Goal: Transaction & Acquisition: Book appointment/travel/reservation

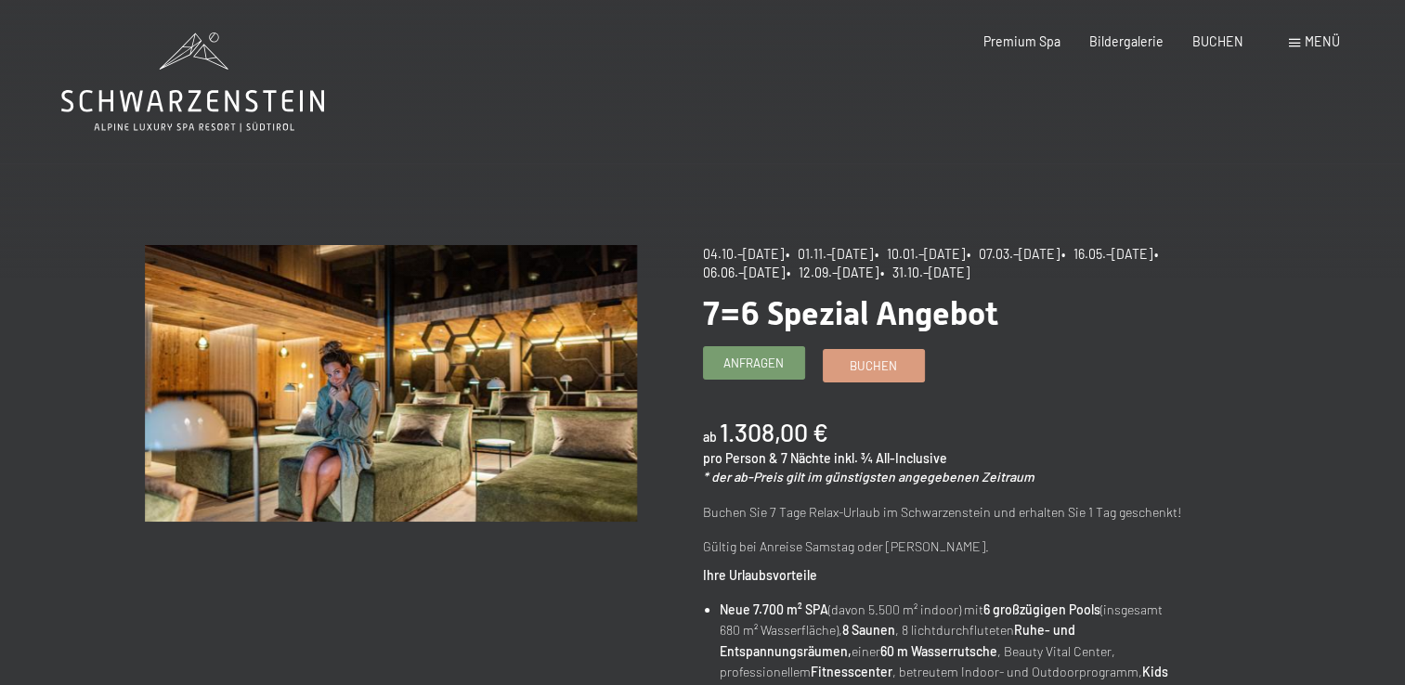
click at [744, 361] on span "Anfragen" at bounding box center [754, 363] width 60 height 17
click at [769, 366] on span "Anfragen" at bounding box center [754, 363] width 60 height 17
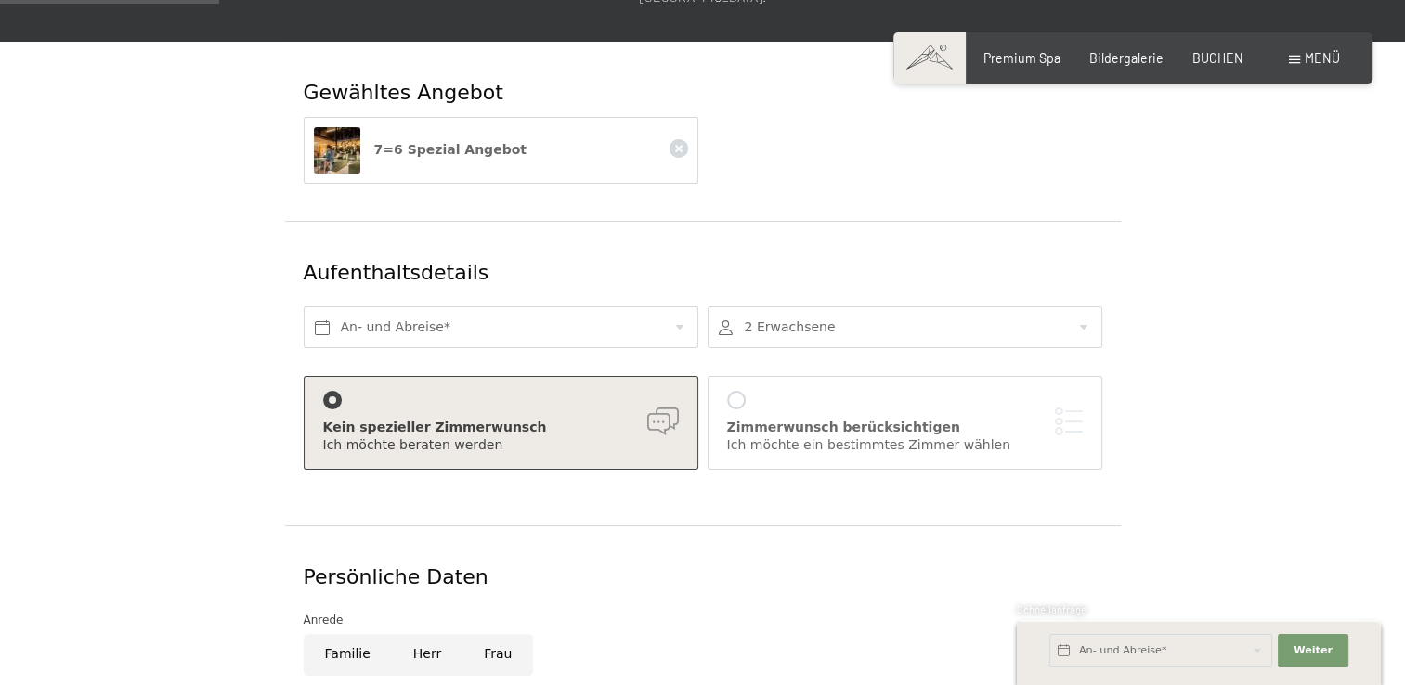
scroll to position [279, 0]
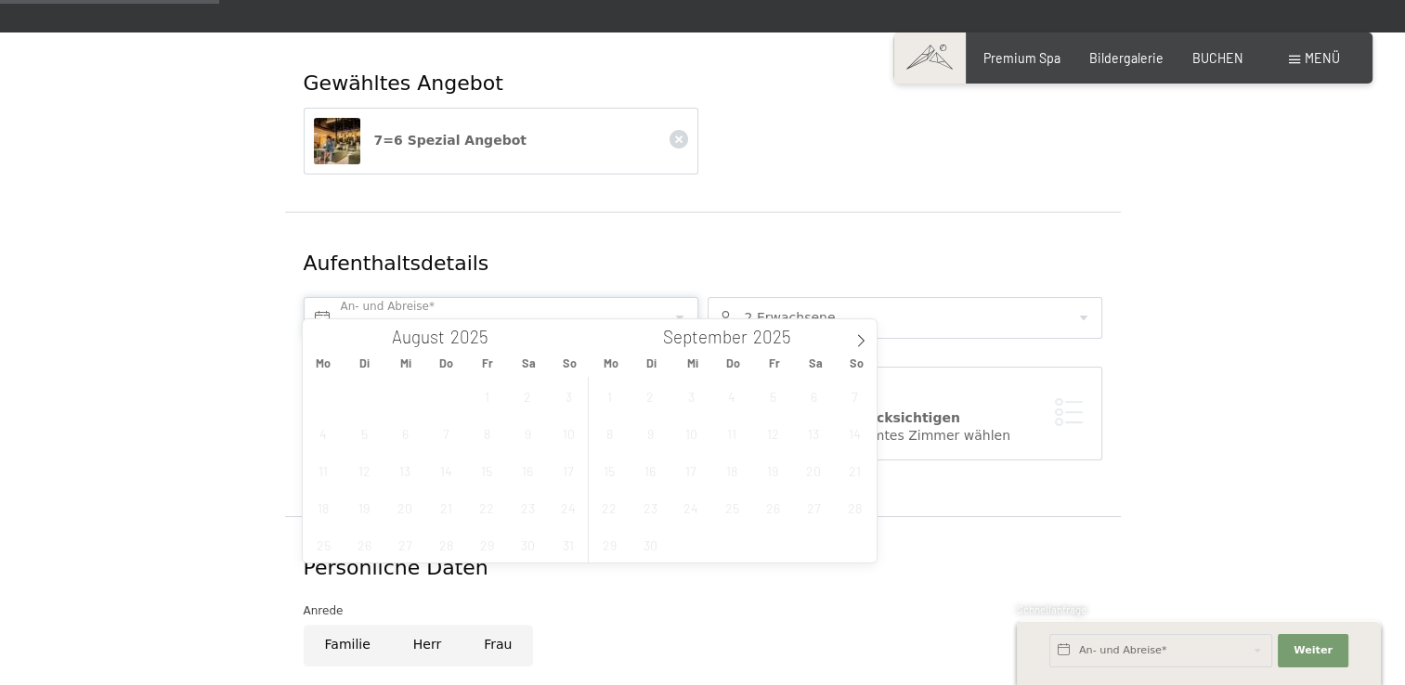
click at [682, 297] on input "text" at bounding box center [501, 318] width 395 height 42
click at [861, 341] on icon at bounding box center [860, 340] width 13 height 13
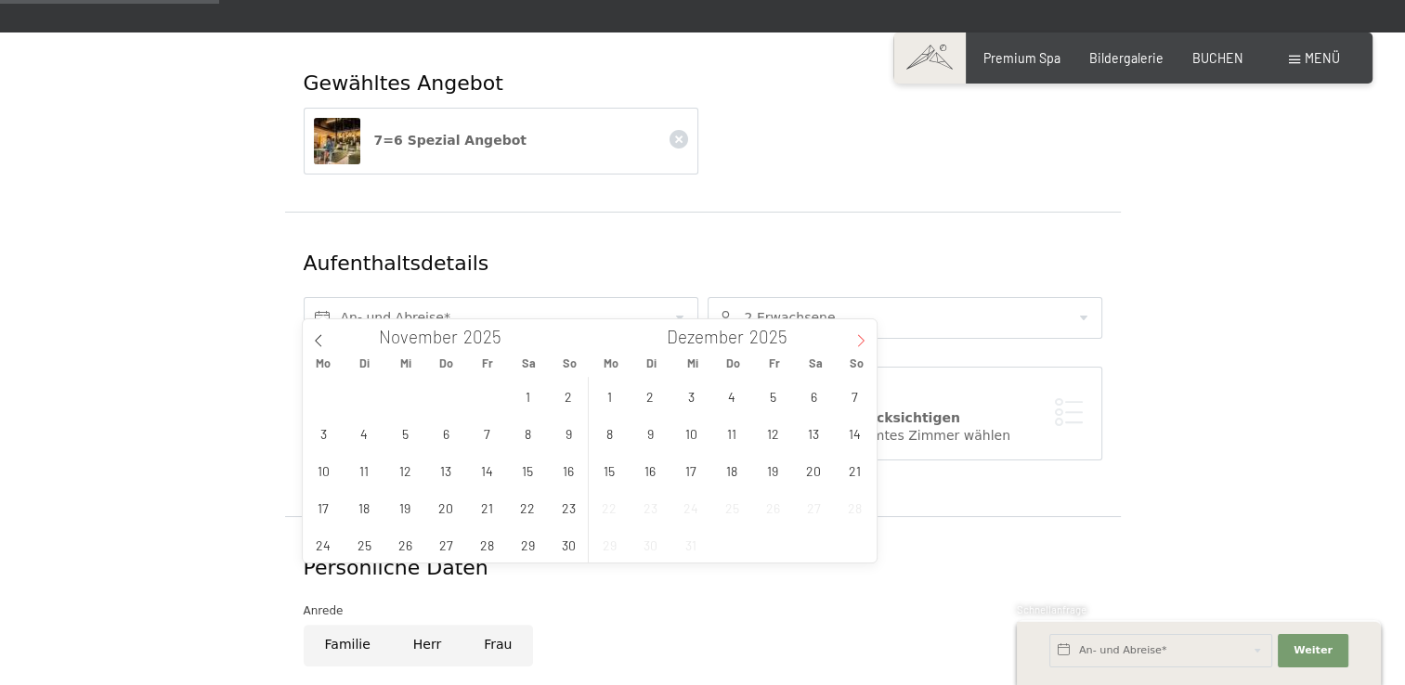
type input "2026"
click at [815, 547] on span "31" at bounding box center [814, 545] width 36 height 36
type input "Sa. 31.01.2026"
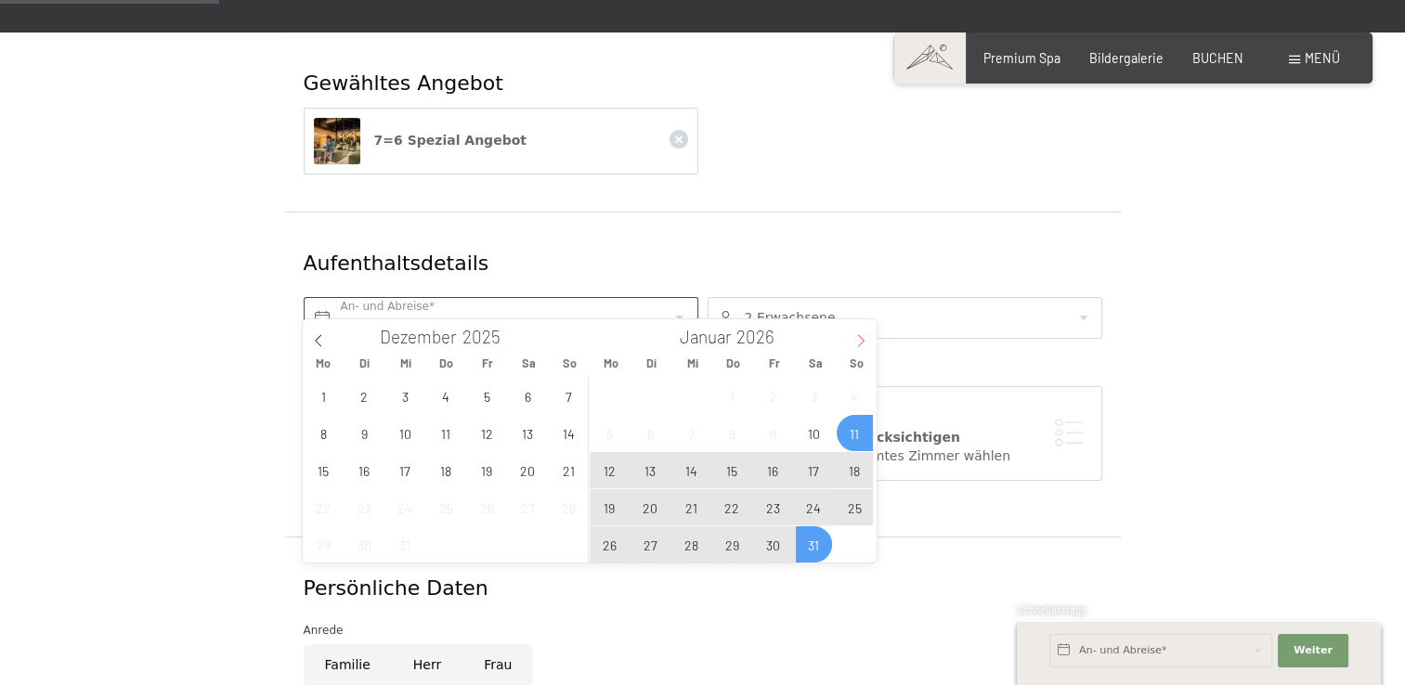
click at [863, 338] on icon at bounding box center [860, 340] width 13 height 13
type input "2026"
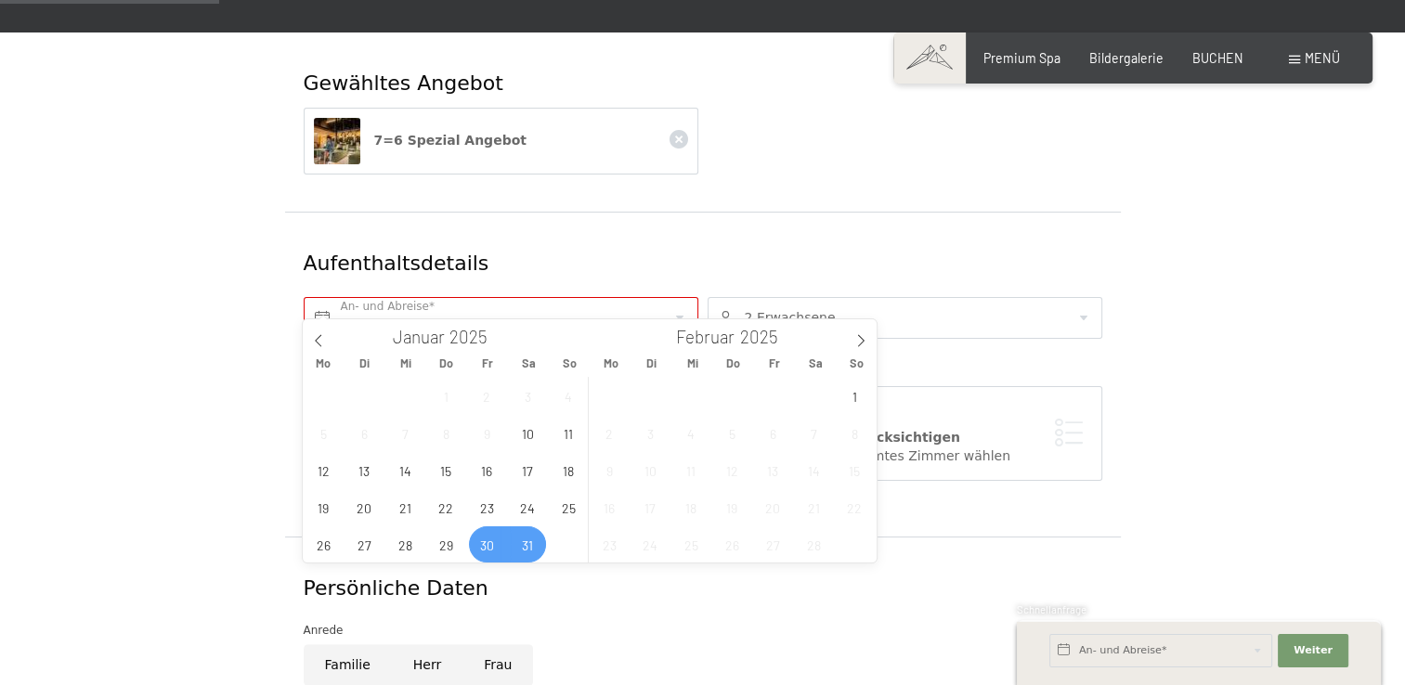
click at [970, 575] on div "Persönliche Daten" at bounding box center [703, 589] width 799 height 29
click at [680, 297] on input "text" at bounding box center [501, 318] width 395 height 42
click at [863, 344] on icon at bounding box center [860, 340] width 13 height 13
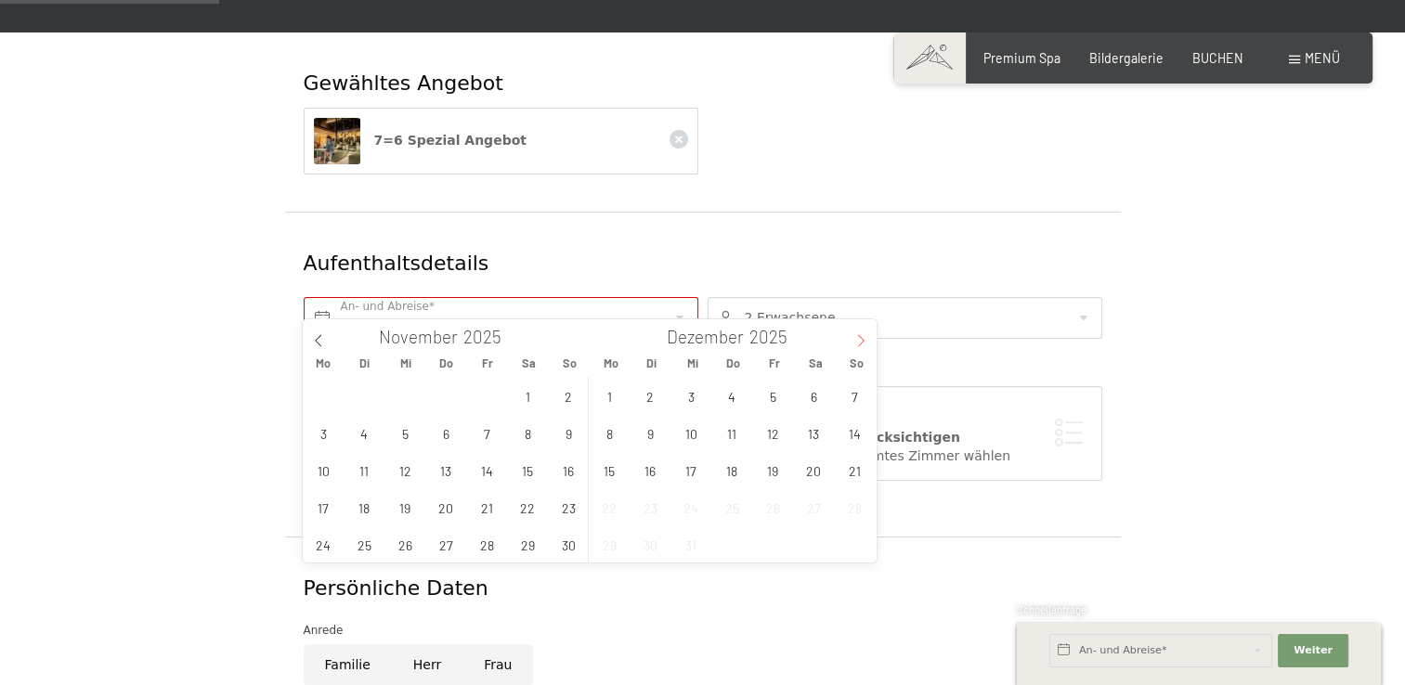
click at [863, 344] on icon at bounding box center [860, 340] width 13 height 13
type input "2026"
click at [812, 550] on span "31" at bounding box center [814, 545] width 36 height 36
type input "Sa. 31.01.2026"
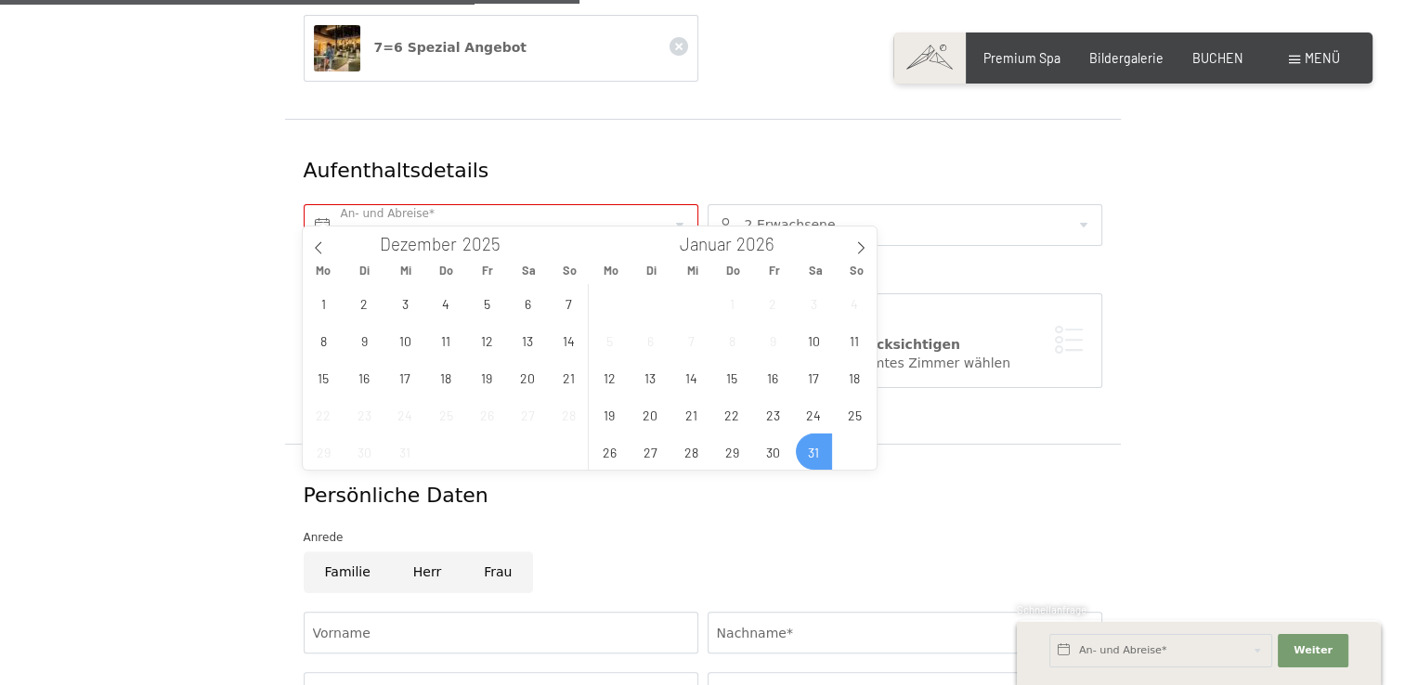
scroll to position [372, 0]
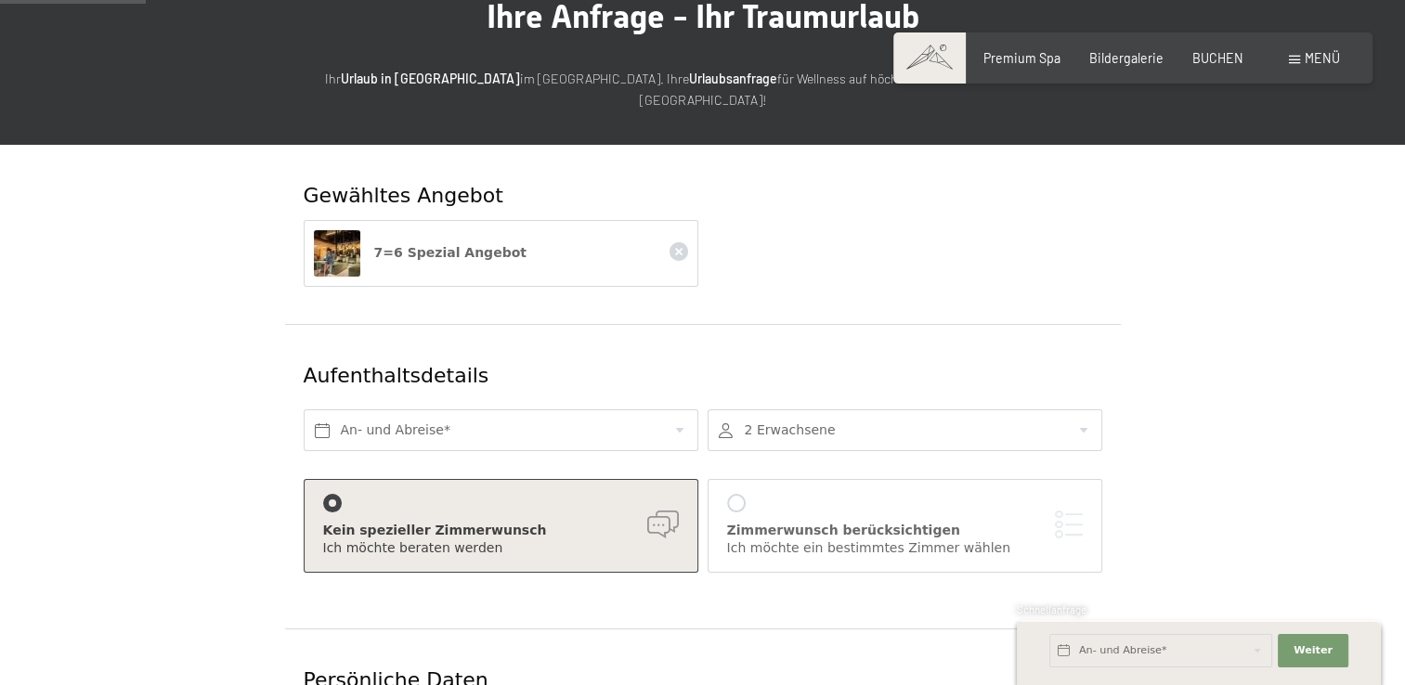
scroll to position [186, 0]
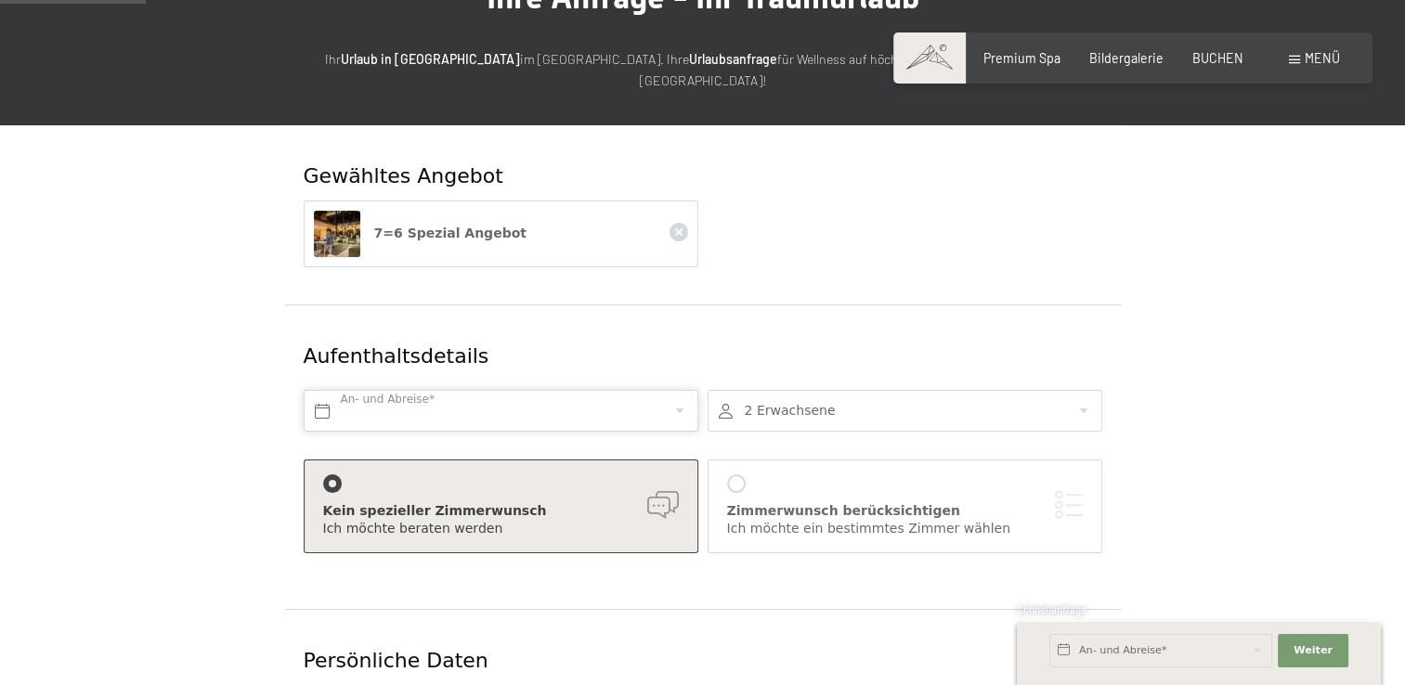
click at [678, 390] on input "text" at bounding box center [501, 411] width 395 height 42
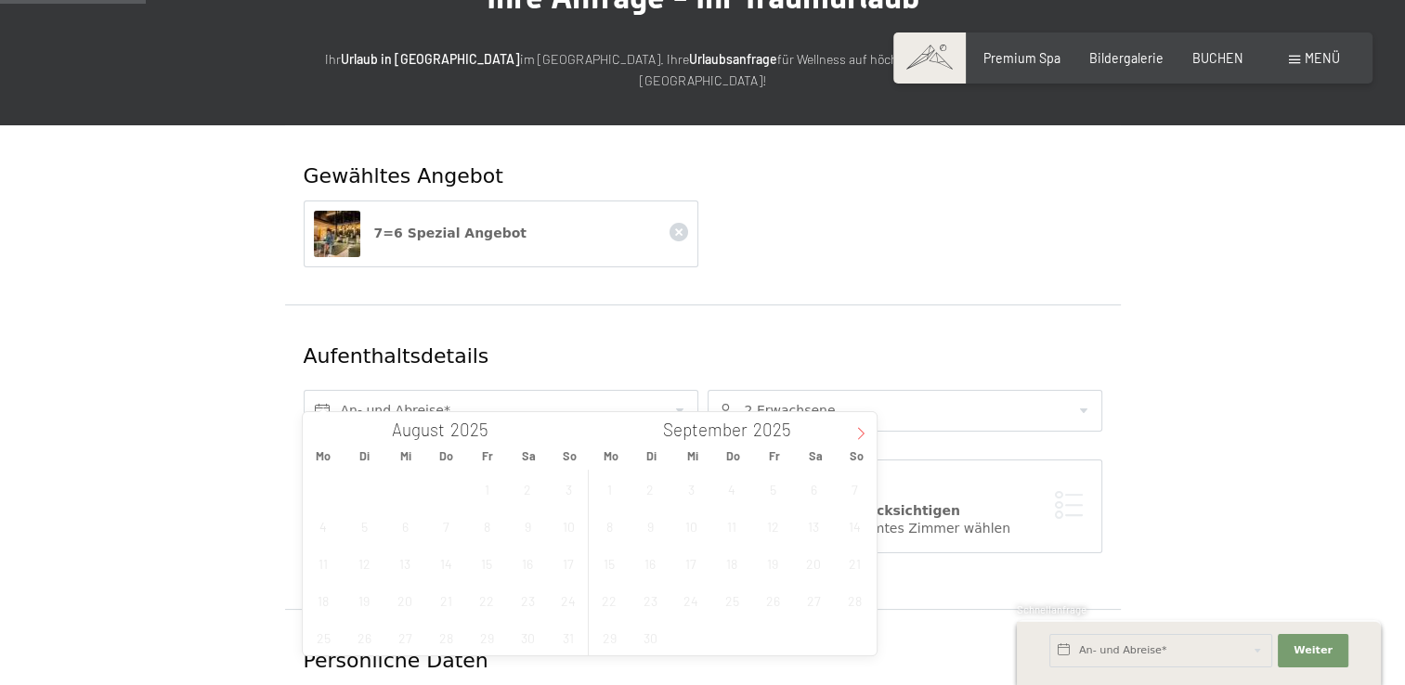
click at [858, 430] on icon at bounding box center [860, 433] width 13 height 13
click at [858, 429] on icon at bounding box center [860, 433] width 13 height 13
type input "2026"
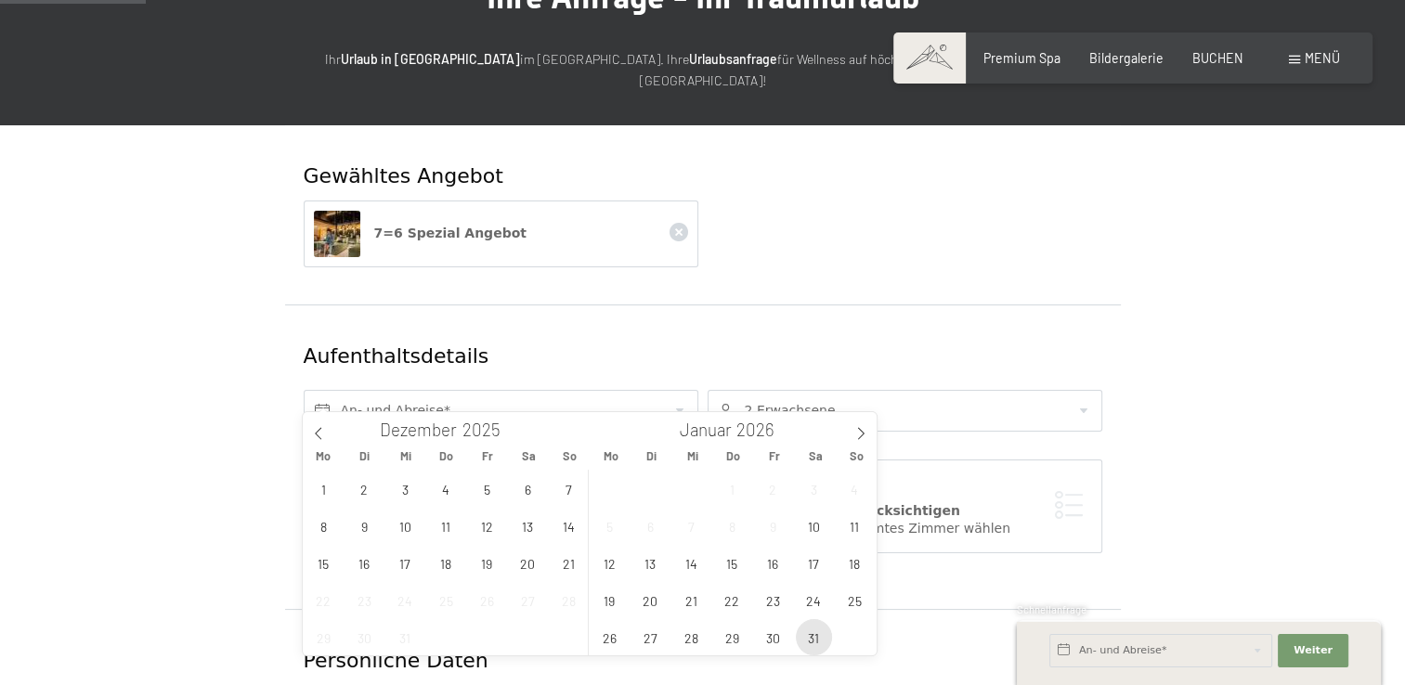
click at [814, 633] on span "31" at bounding box center [814, 637] width 36 height 36
type input "[DATE]"
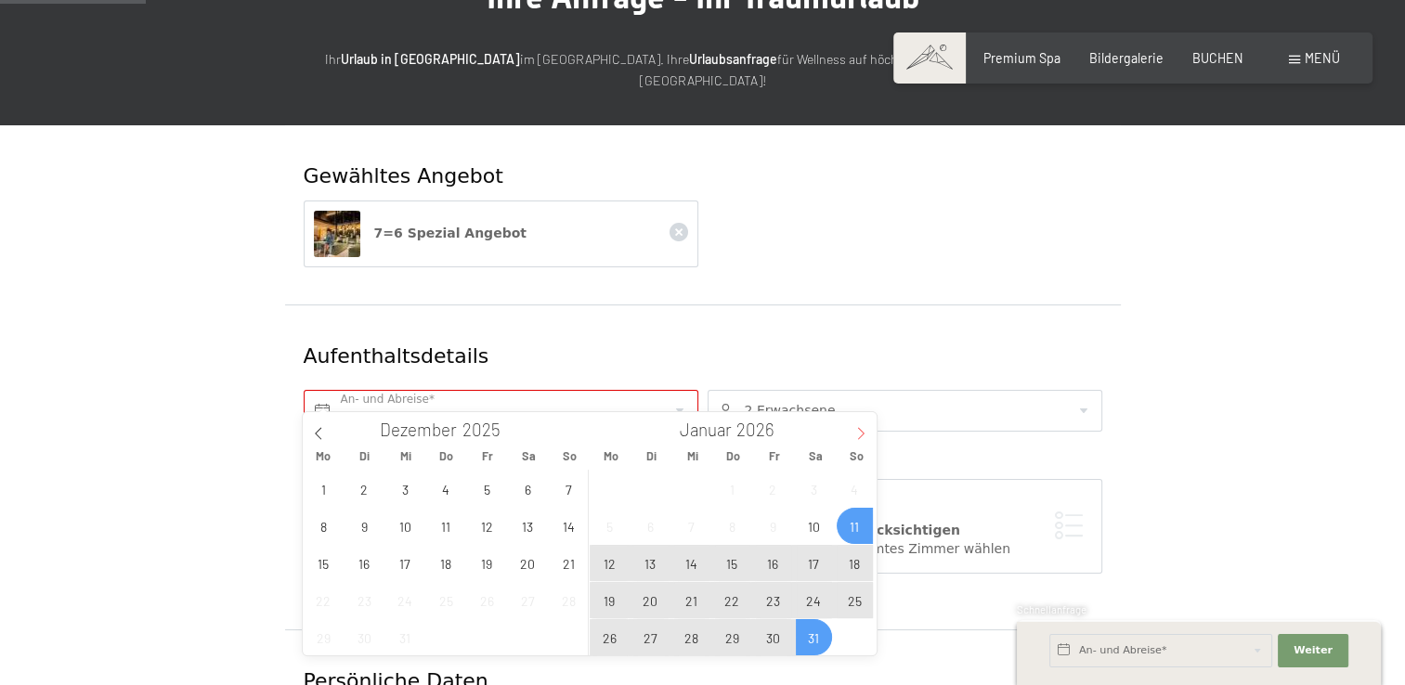
click at [862, 433] on icon at bounding box center [861, 433] width 7 height 12
type input "2026"
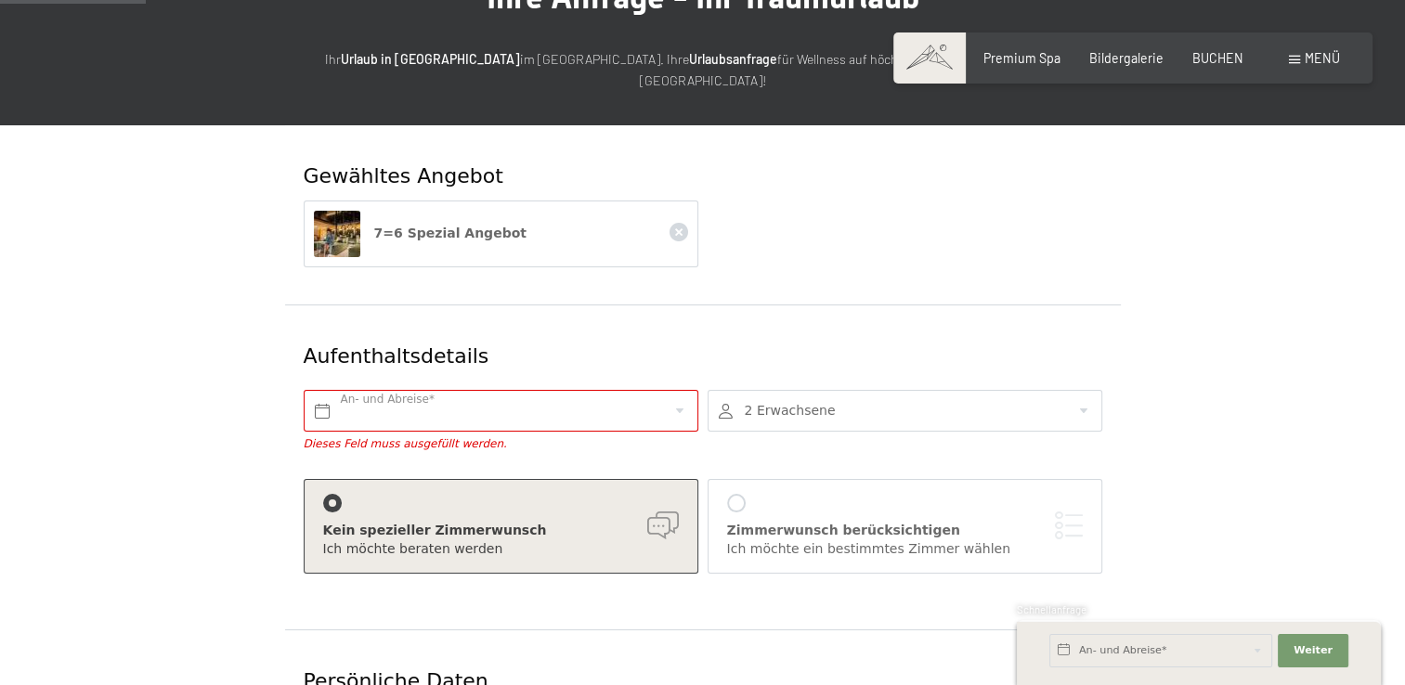
click at [1237, 459] on form "Gewähltes Angebot 7=6 Spezial Angebot Aufenthaltsdetails An- und Abreise* Diese…" at bounding box center [702, 680] width 1115 height 1111
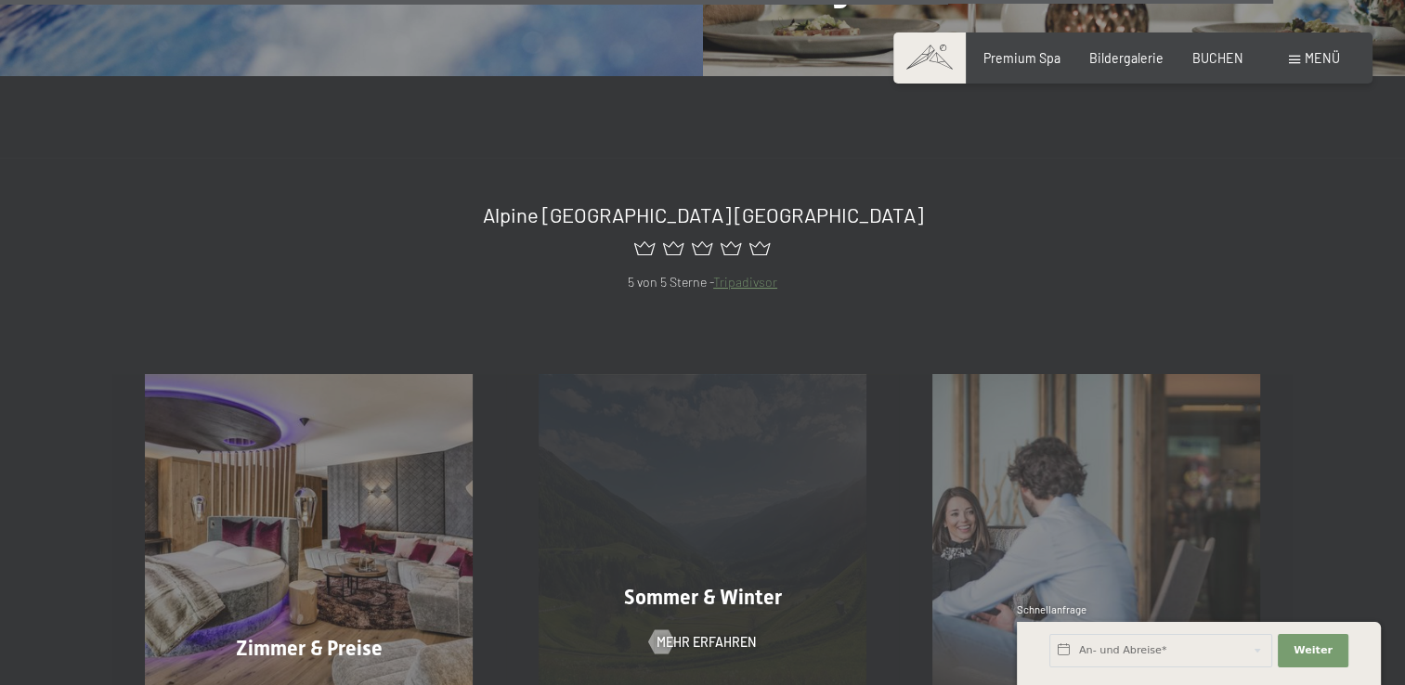
scroll to position [7180, 0]
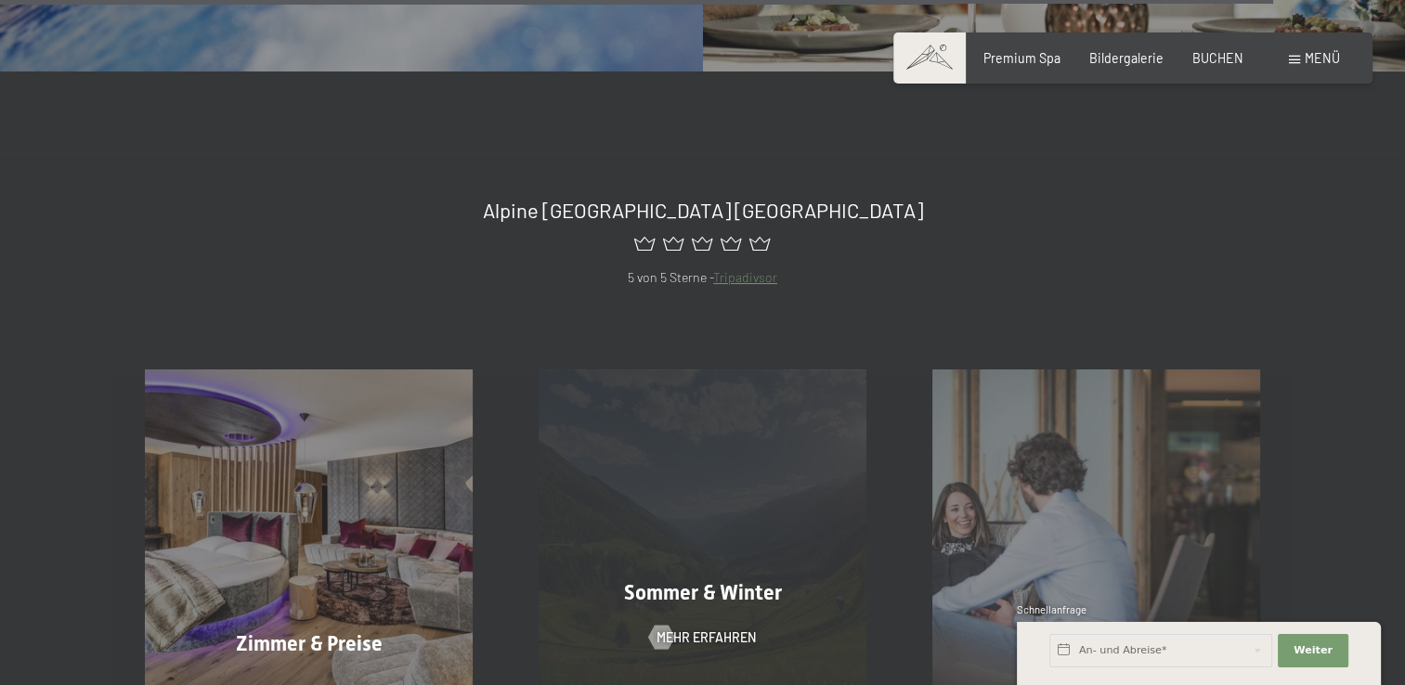
click at [701, 579] on div "Sommer & Winter Mehr erfahren" at bounding box center [703, 534] width 394 height 328
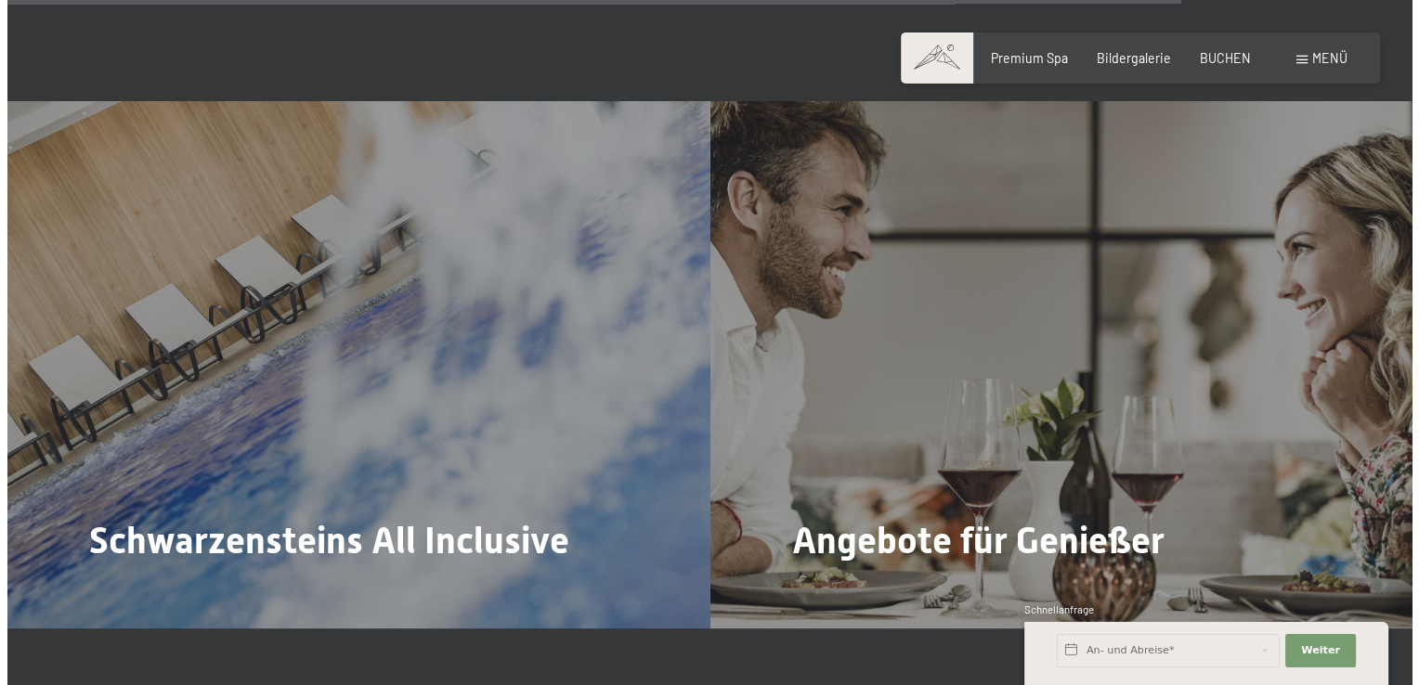
scroll to position [6530, 0]
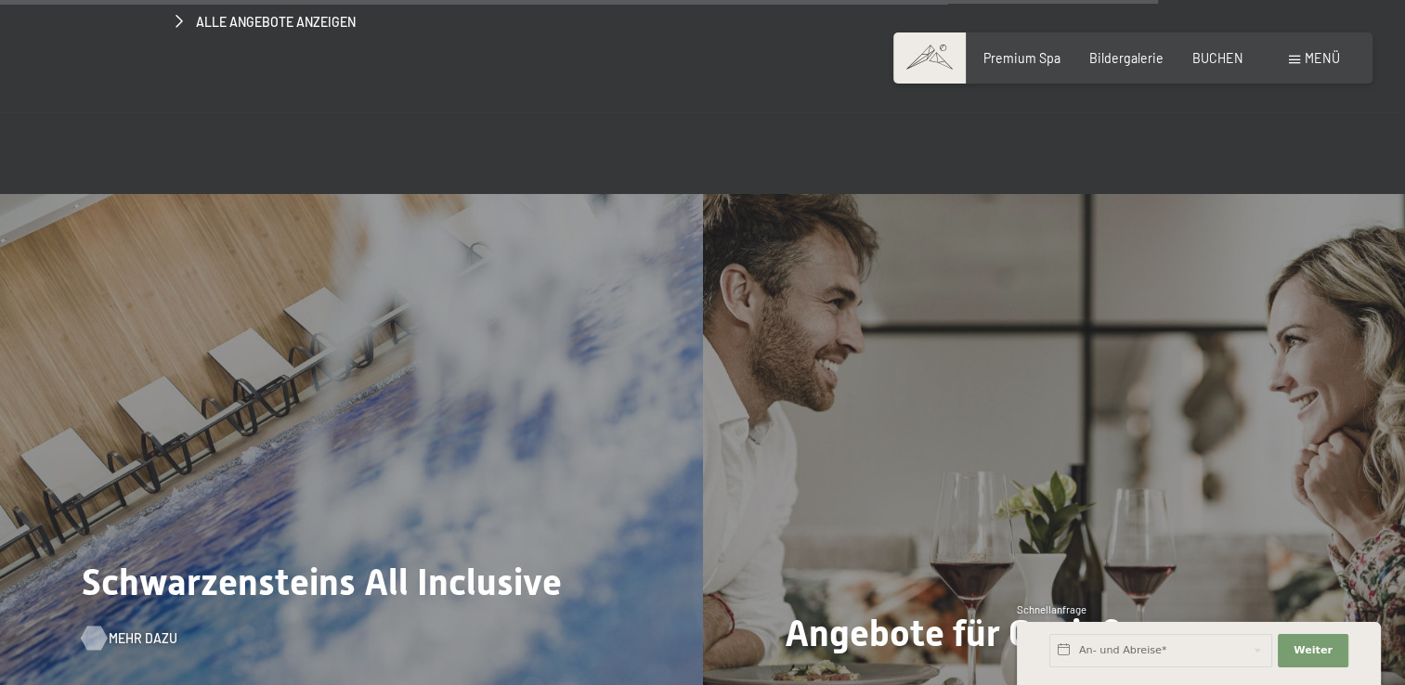
click at [101, 626] on div at bounding box center [94, 638] width 14 height 24
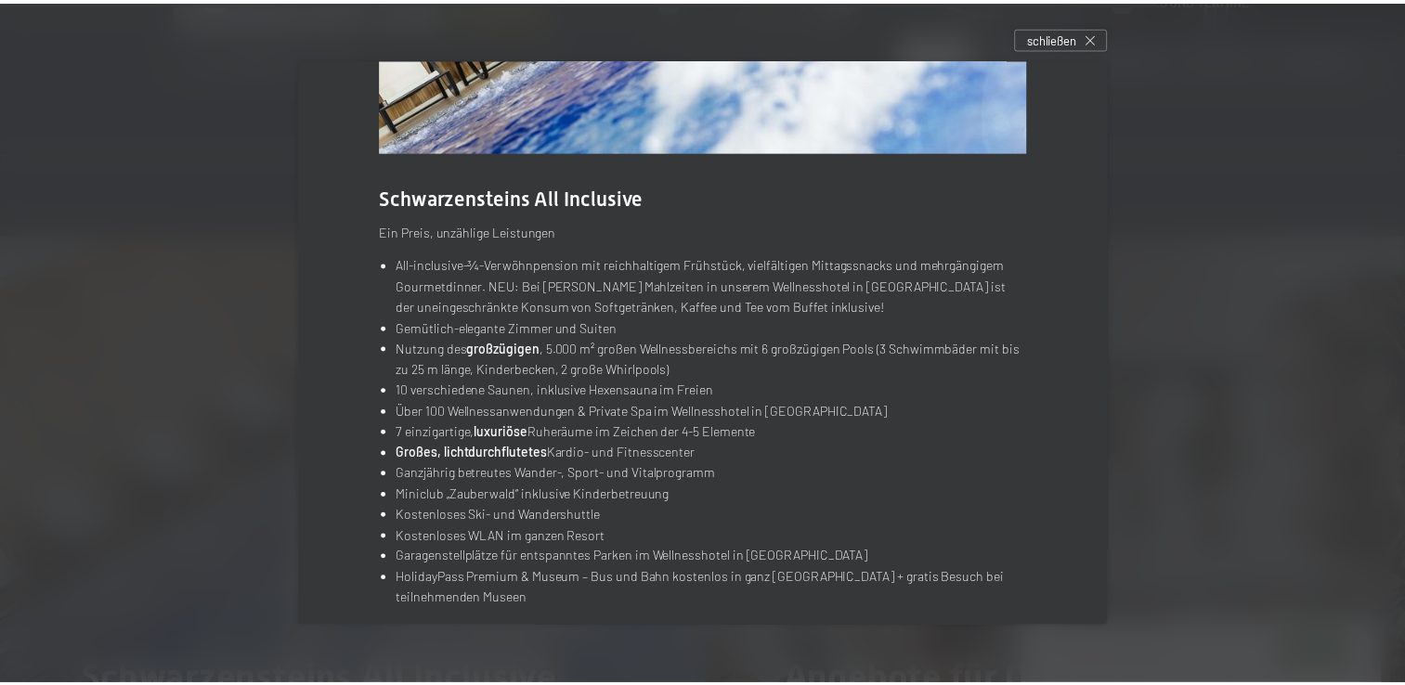
scroll to position [243, 0]
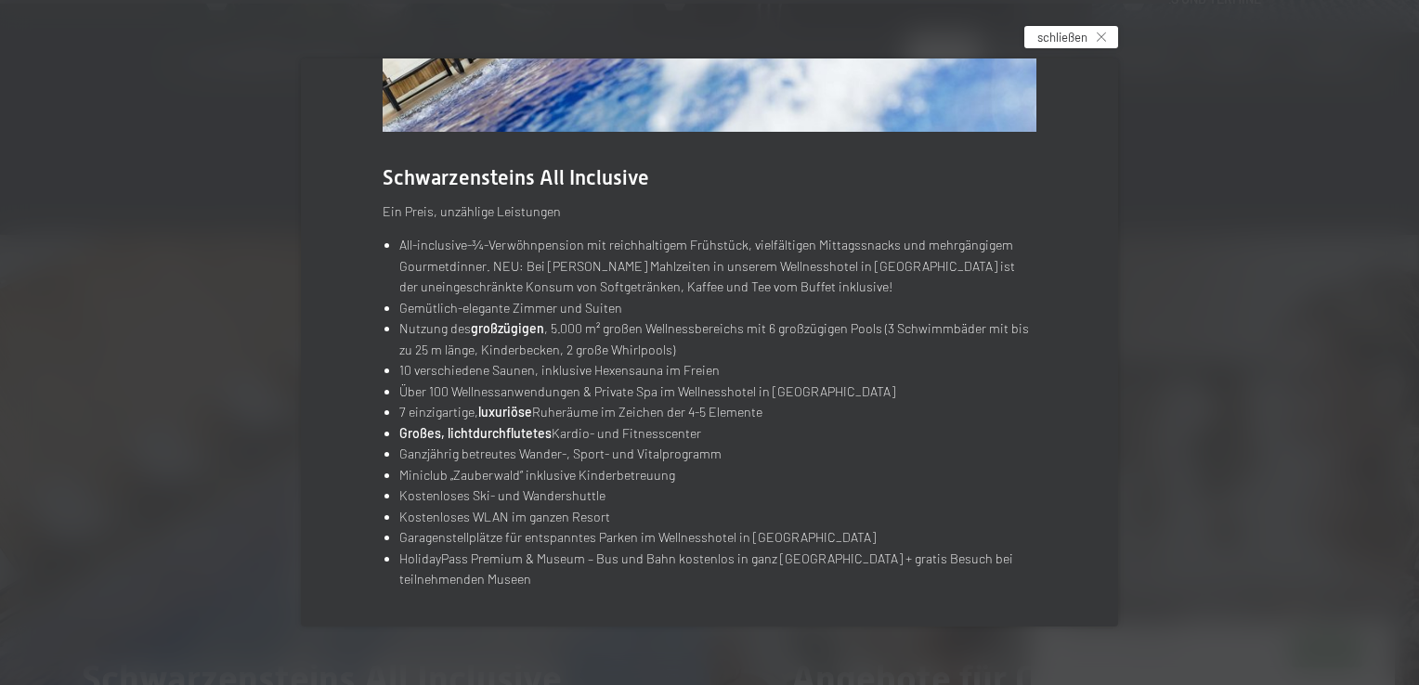
click at [1075, 32] on span "schließen" at bounding box center [1062, 37] width 50 height 17
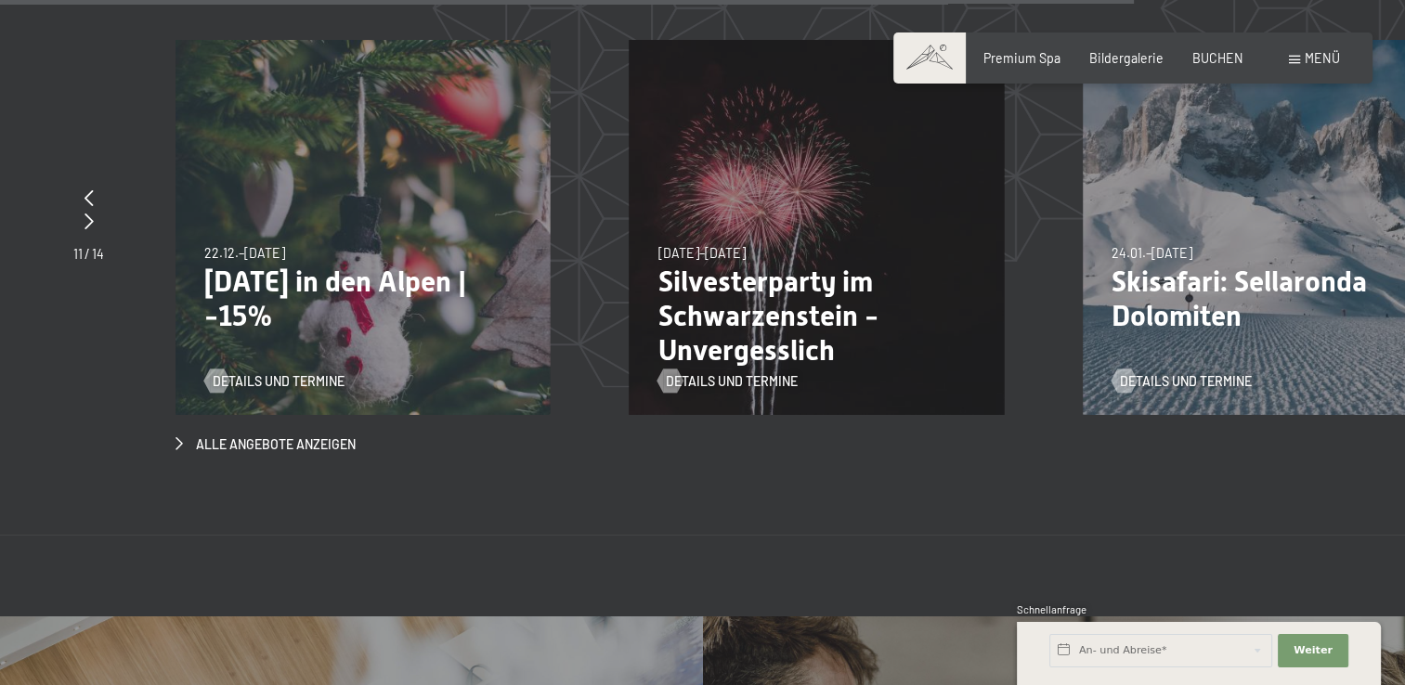
scroll to position [6066, 0]
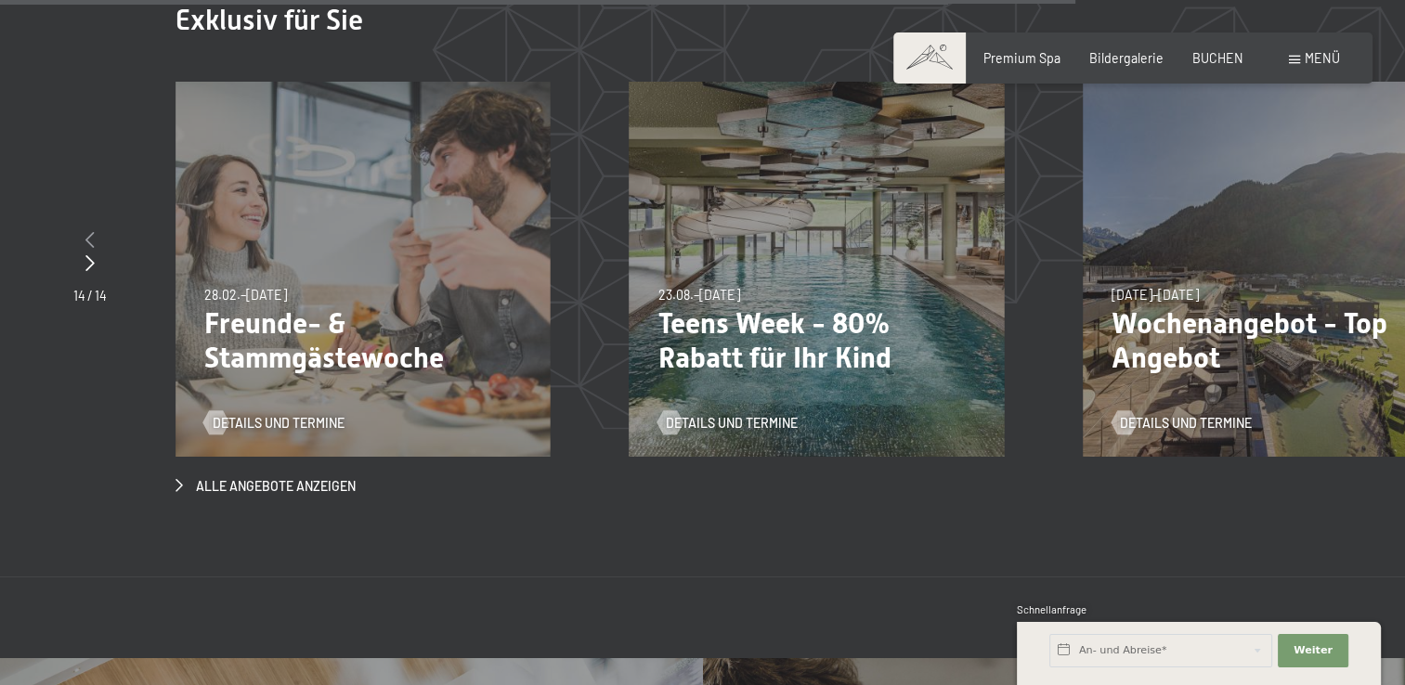
click at [82, 229] on div at bounding box center [89, 240] width 33 height 23
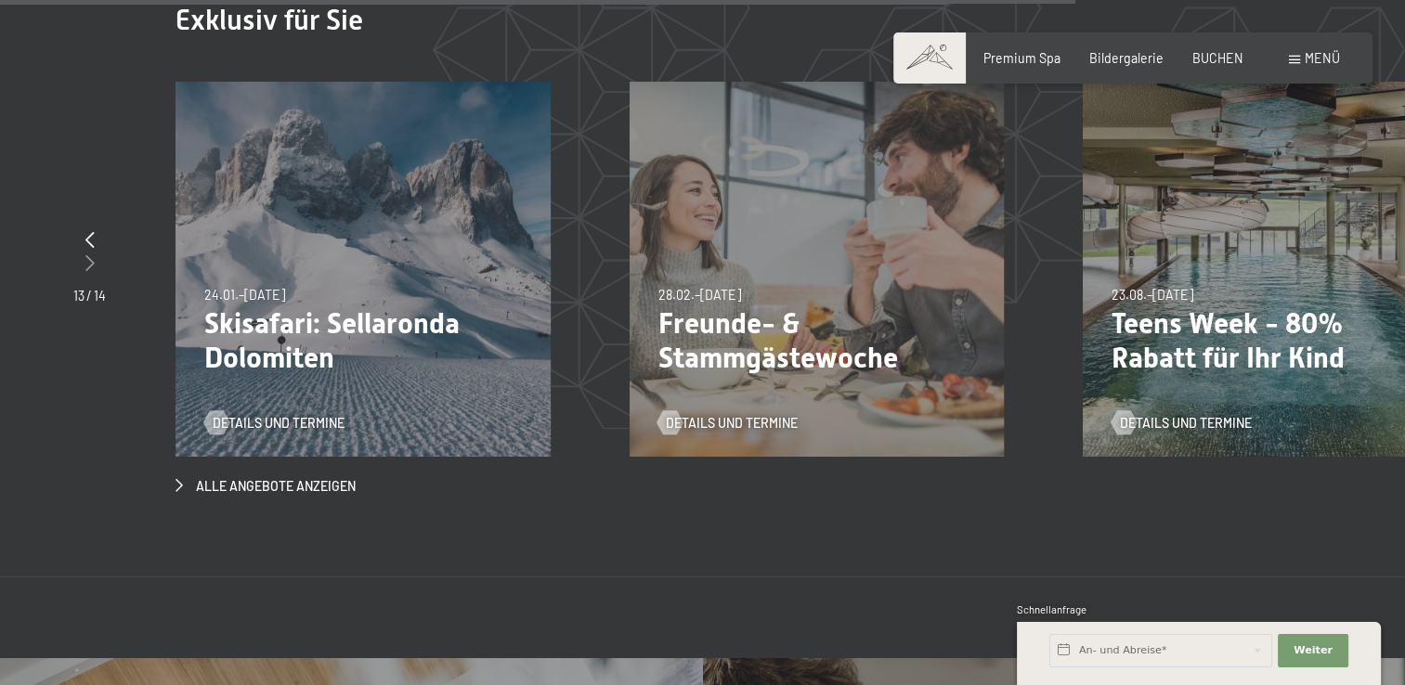
click at [89, 254] on icon at bounding box center [89, 262] width 9 height 17
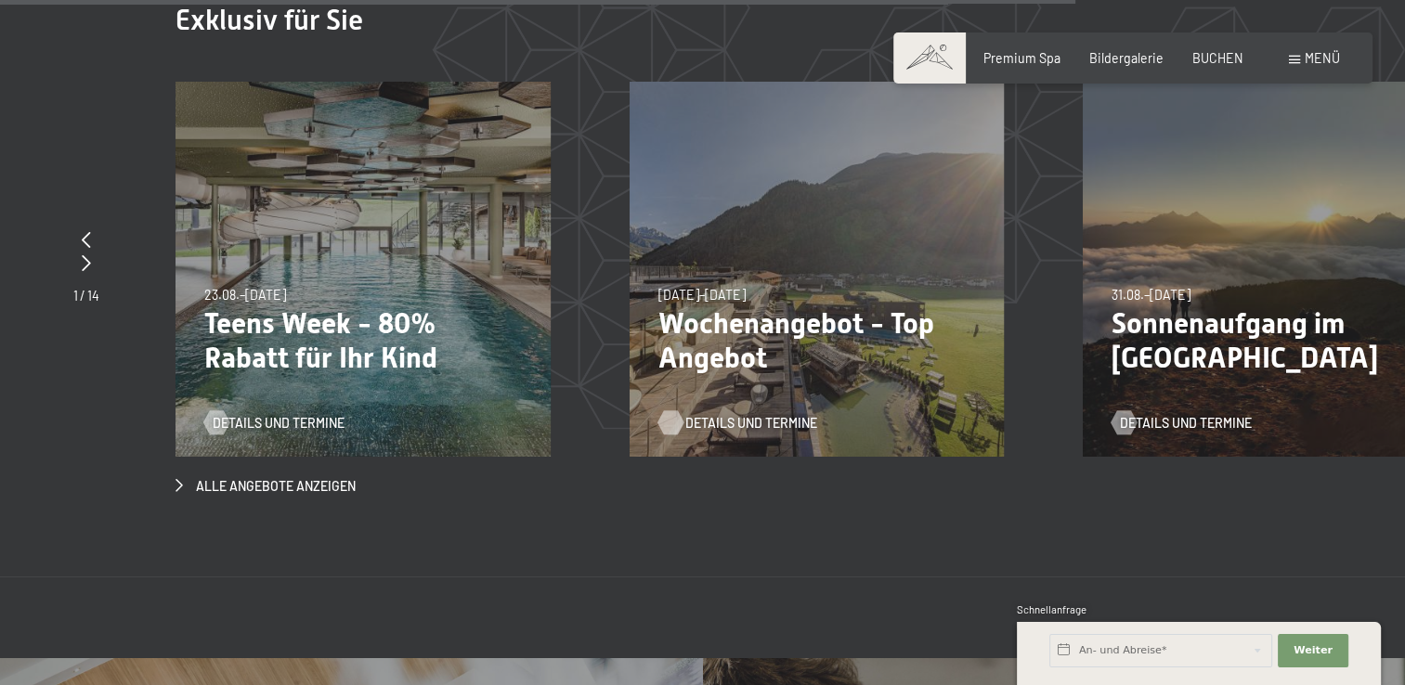
click at [717, 414] on span "Details und Termine" at bounding box center [751, 423] width 132 height 19
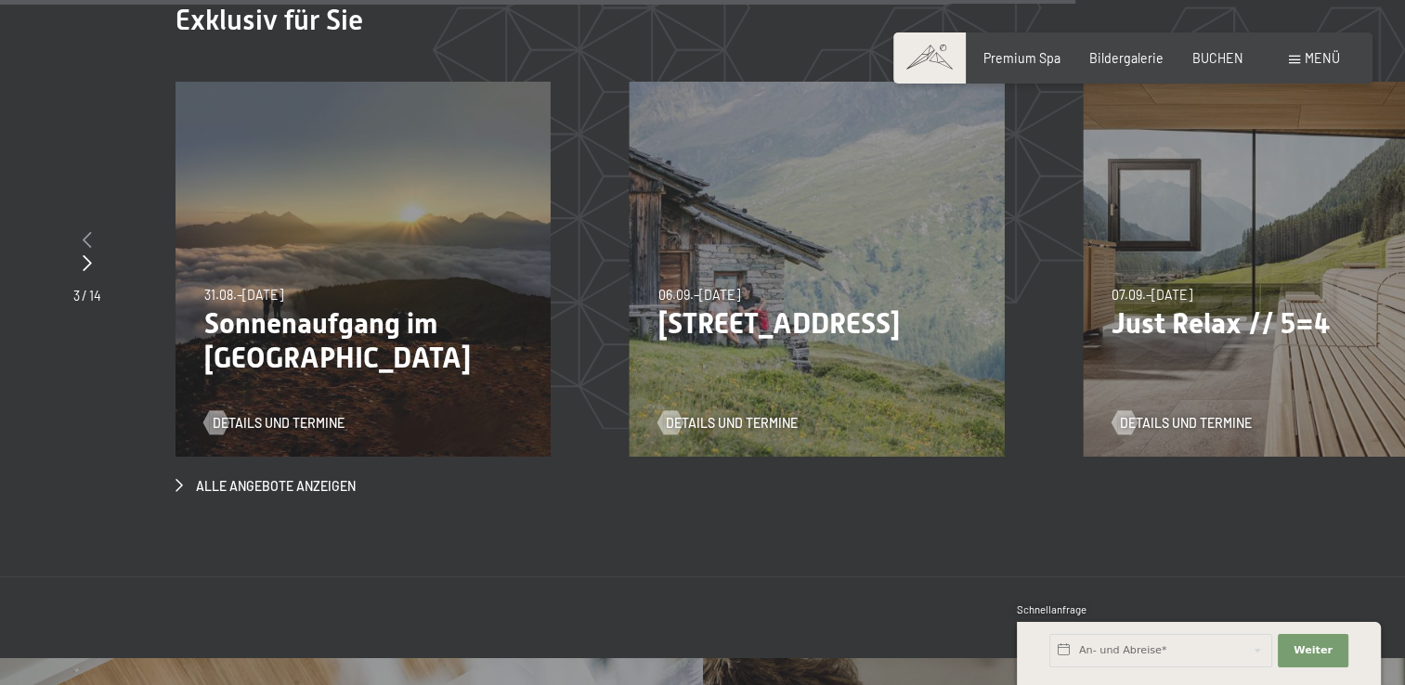
click at [89, 231] on icon at bounding box center [87, 239] width 9 height 17
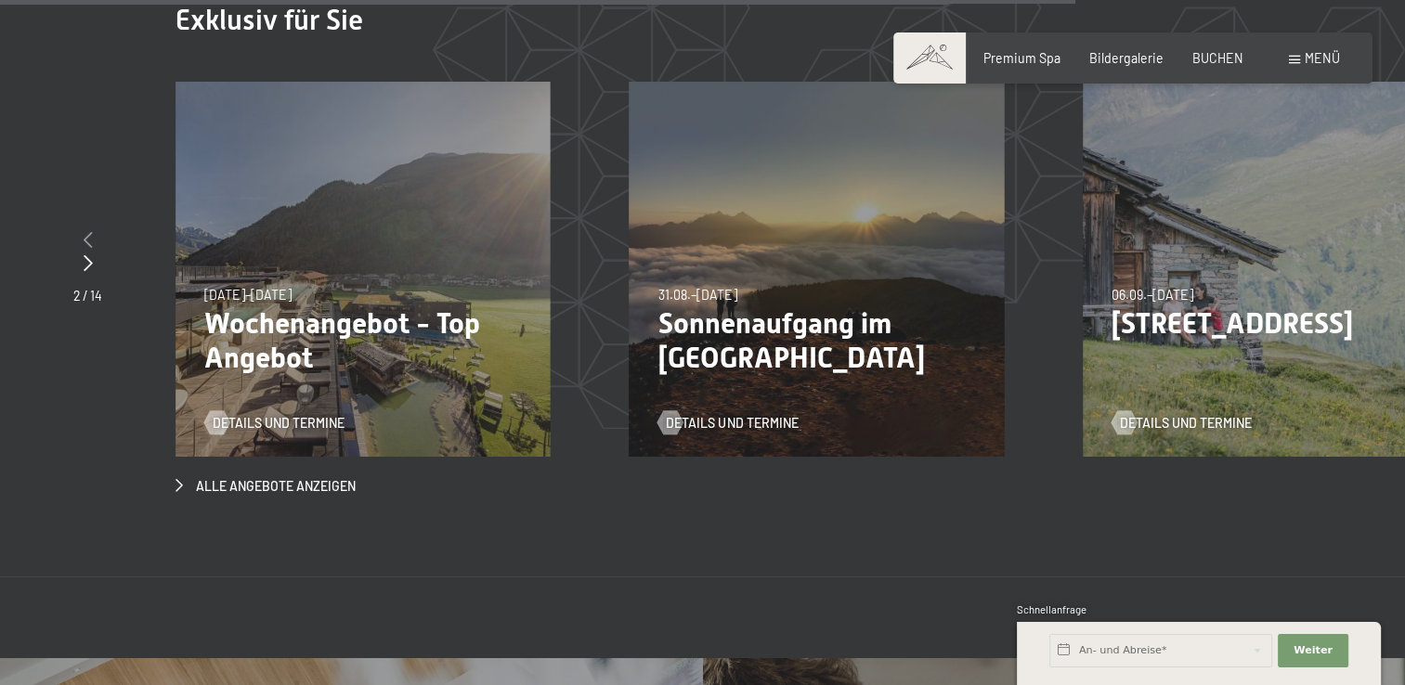
click at [89, 231] on icon at bounding box center [88, 239] width 9 height 17
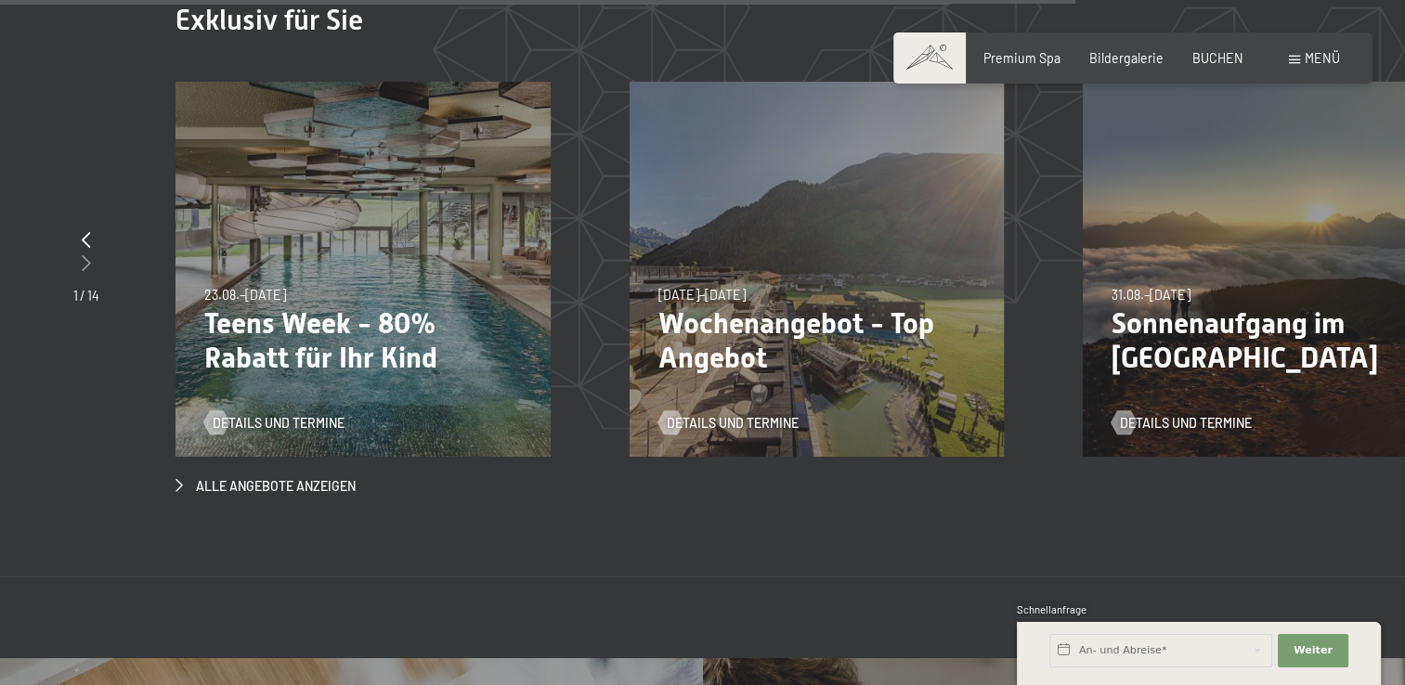
click at [86, 254] on icon at bounding box center [86, 262] width 9 height 17
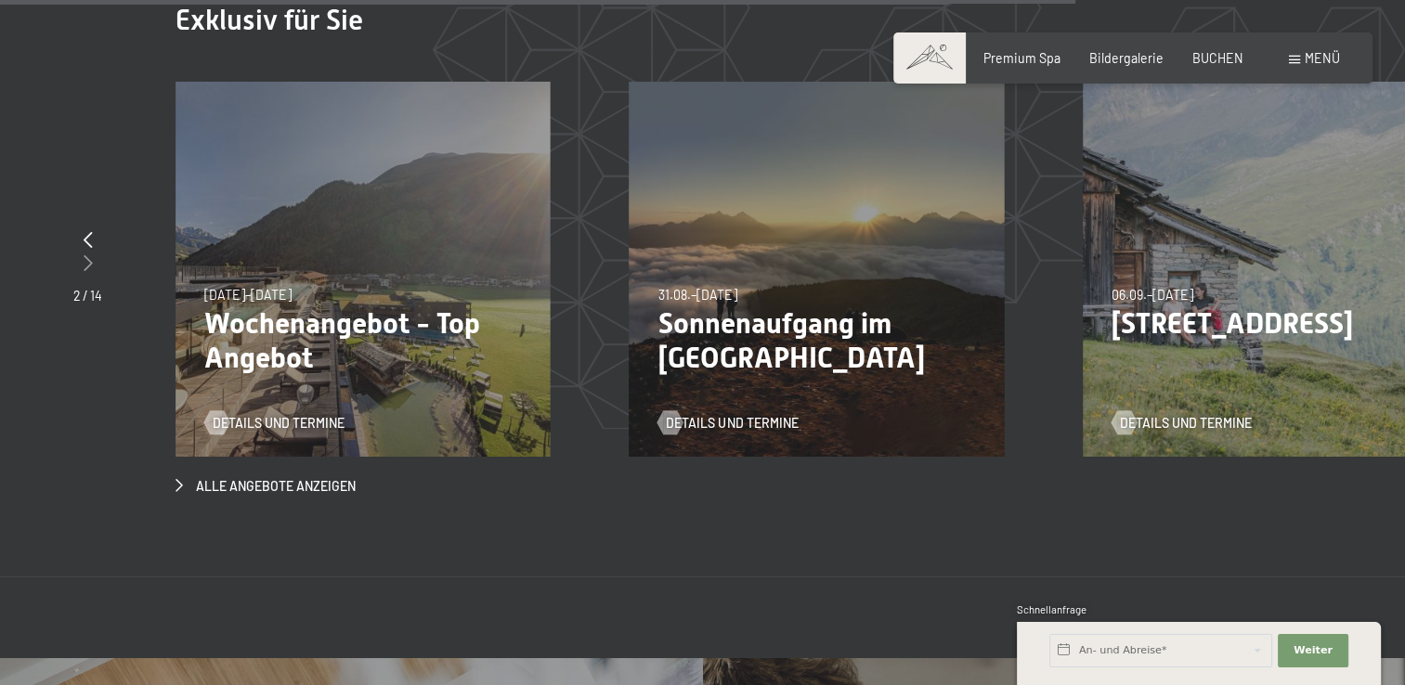
click at [86, 254] on icon at bounding box center [88, 262] width 9 height 17
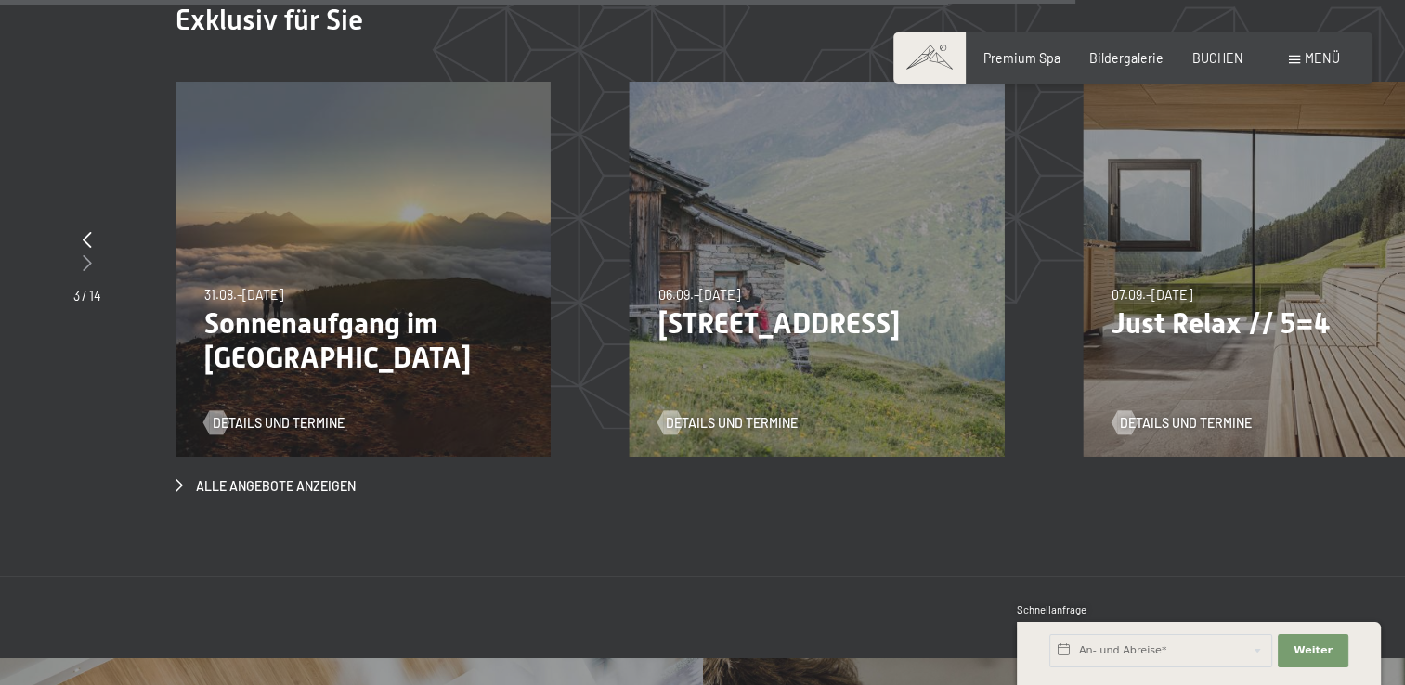
click at [86, 254] on icon at bounding box center [87, 262] width 9 height 17
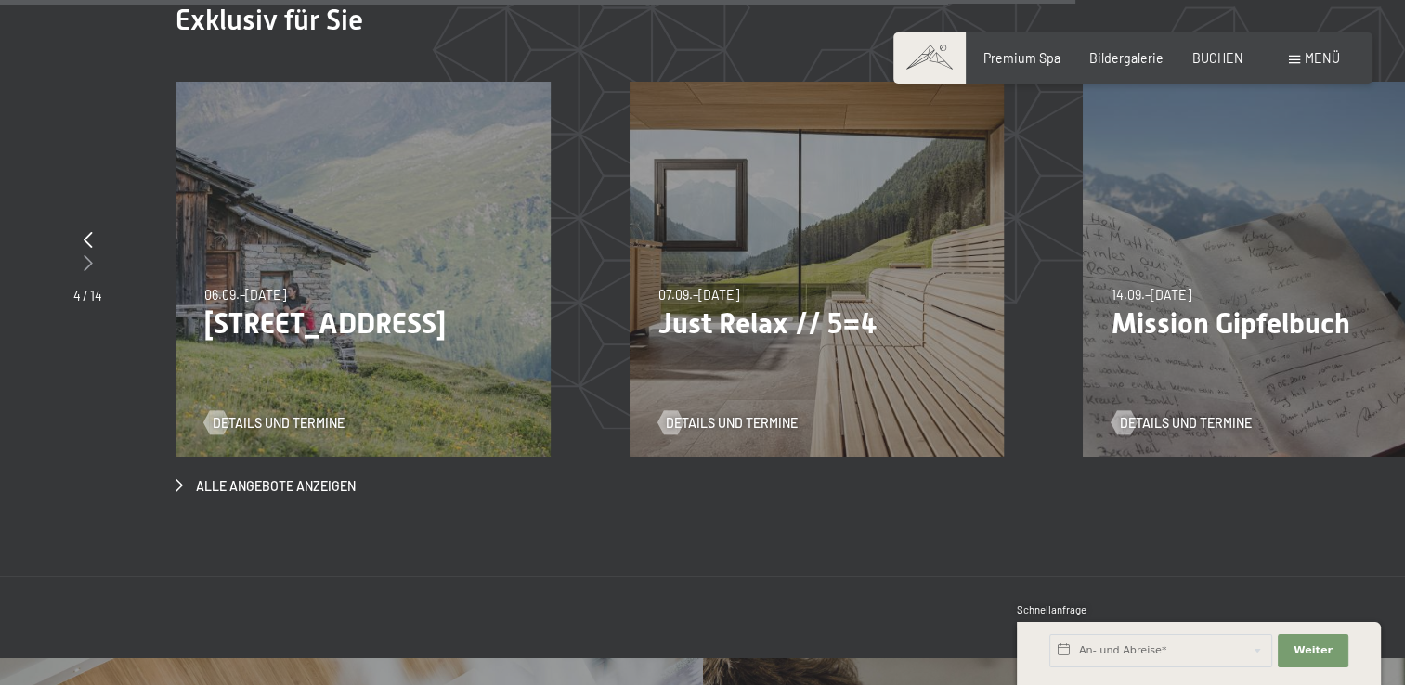
click at [86, 254] on icon at bounding box center [88, 262] width 9 height 17
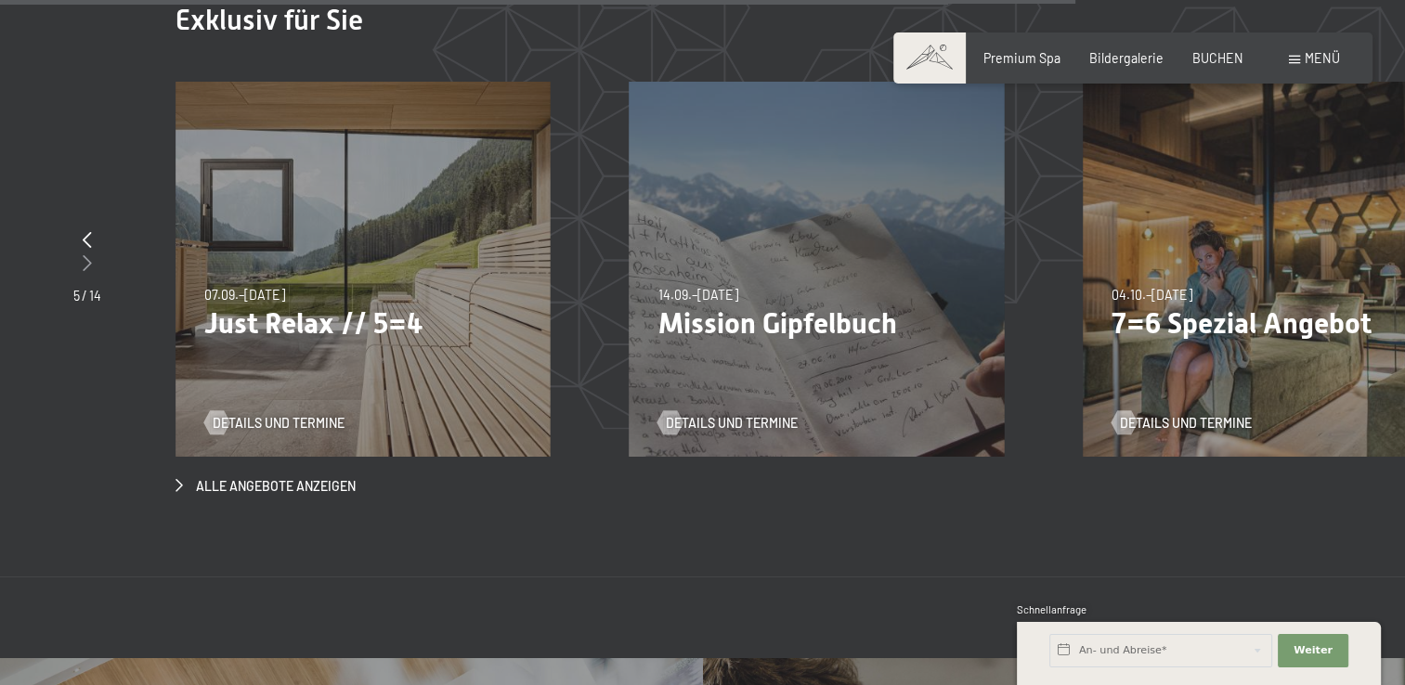
click at [86, 254] on icon at bounding box center [87, 262] width 9 height 17
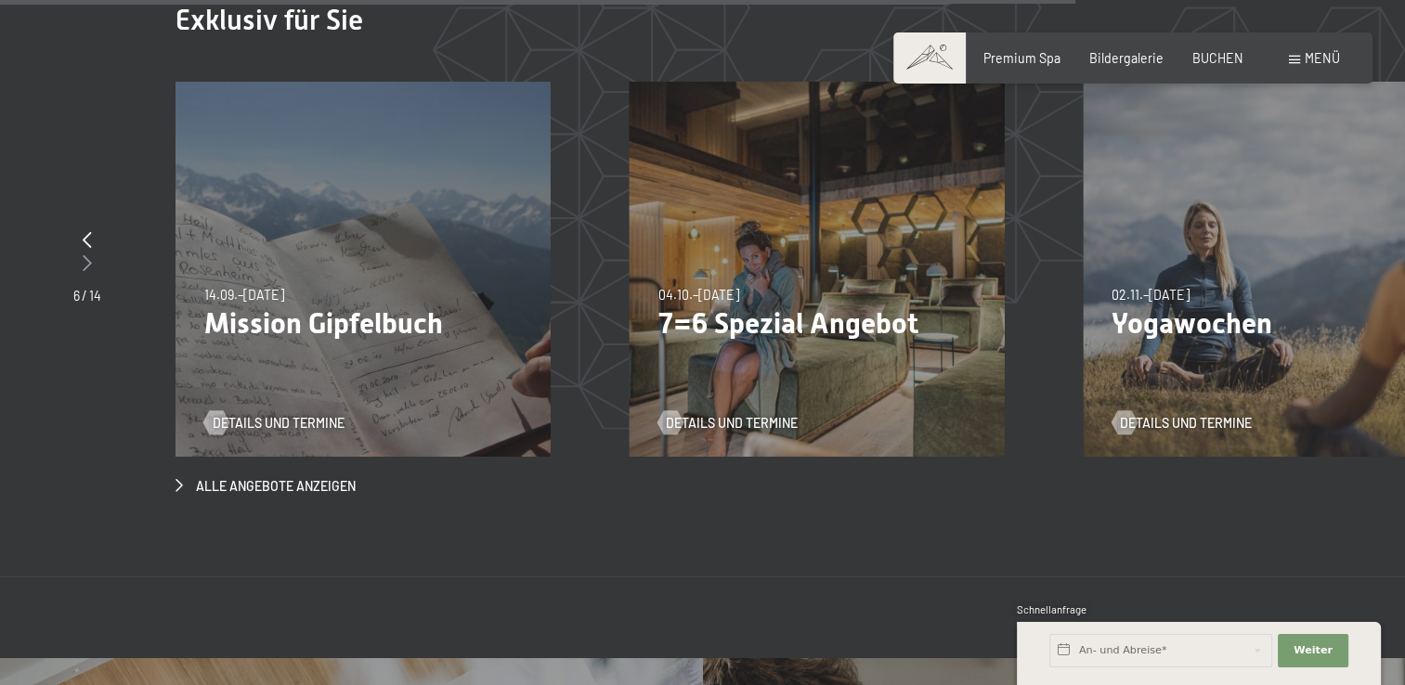
click at [86, 254] on icon at bounding box center [87, 262] width 9 height 17
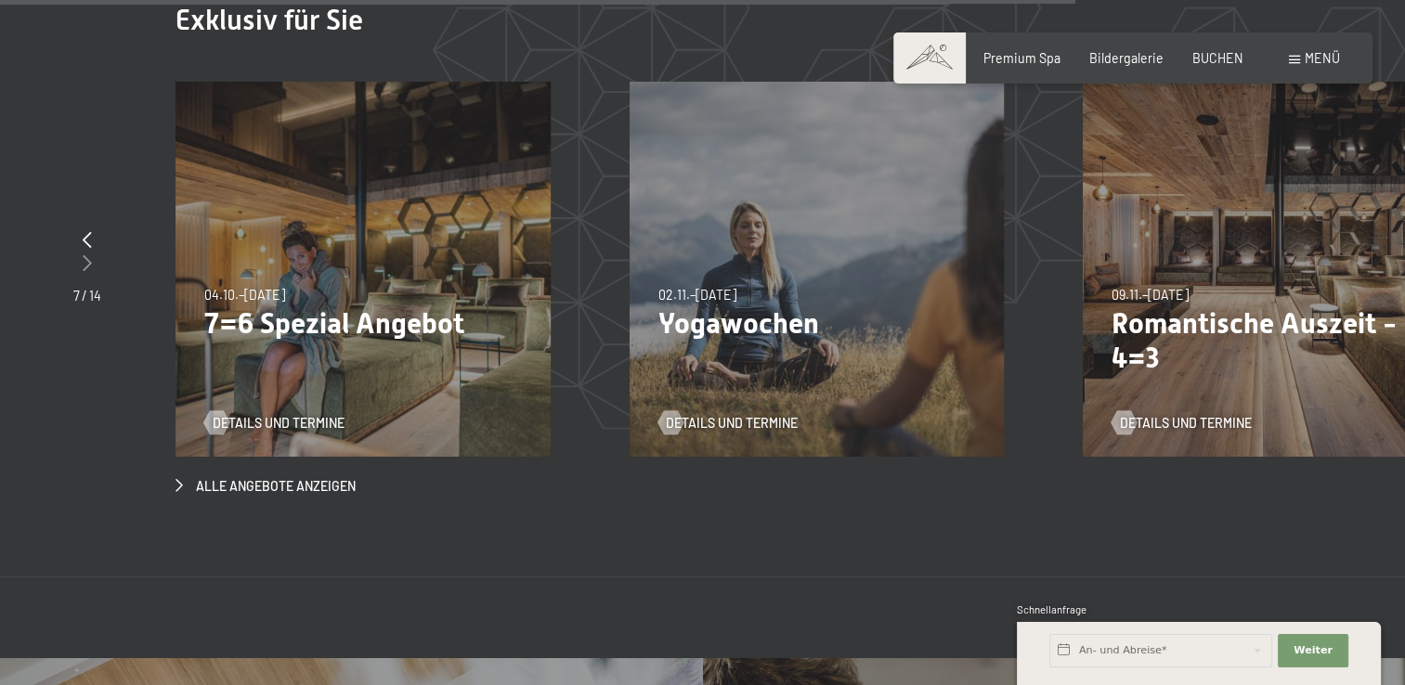
click at [86, 254] on icon at bounding box center [87, 262] width 9 height 17
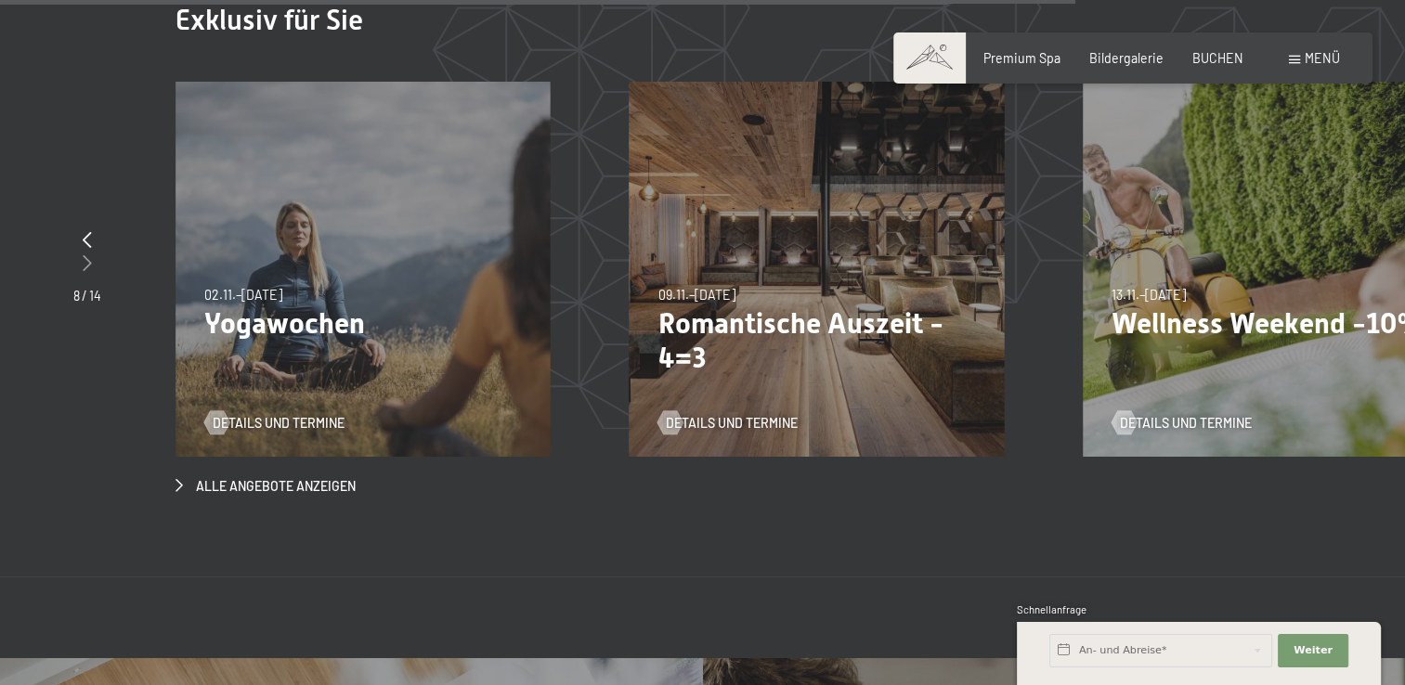
click at [86, 254] on icon at bounding box center [87, 262] width 9 height 17
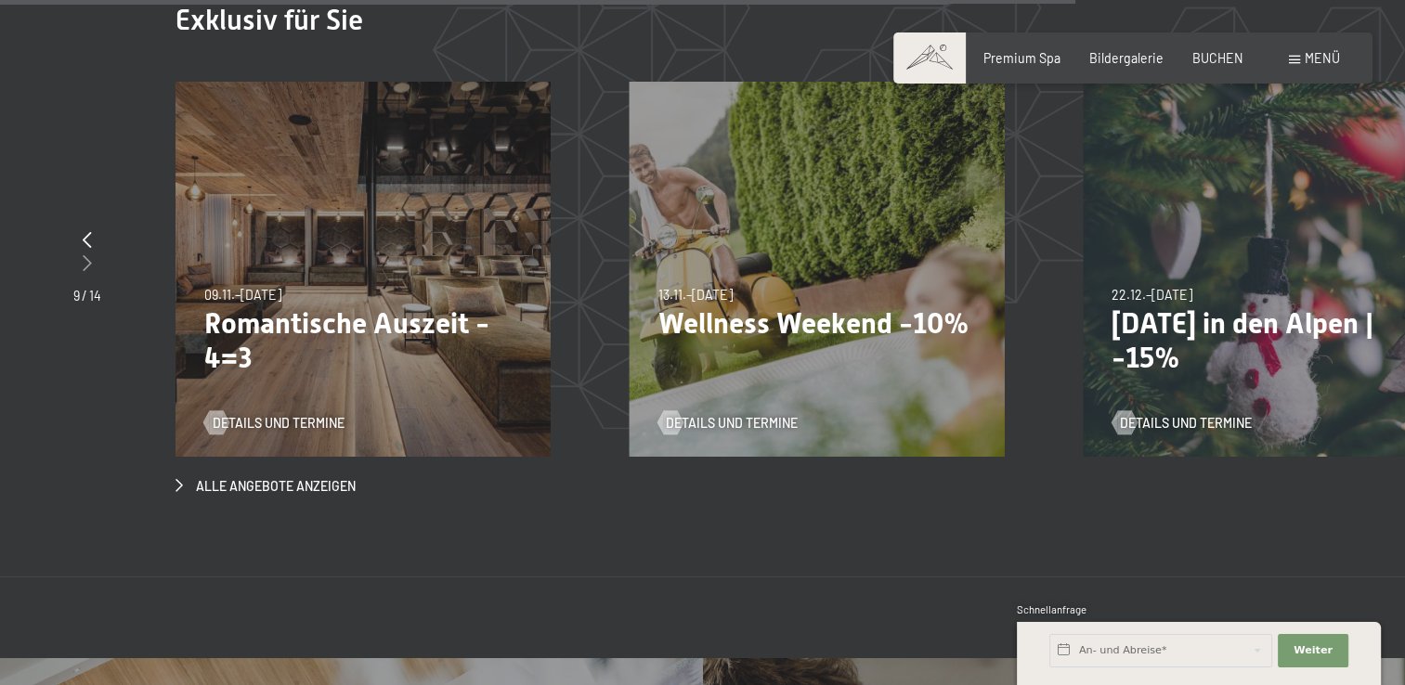
click at [86, 254] on icon at bounding box center [87, 262] width 9 height 17
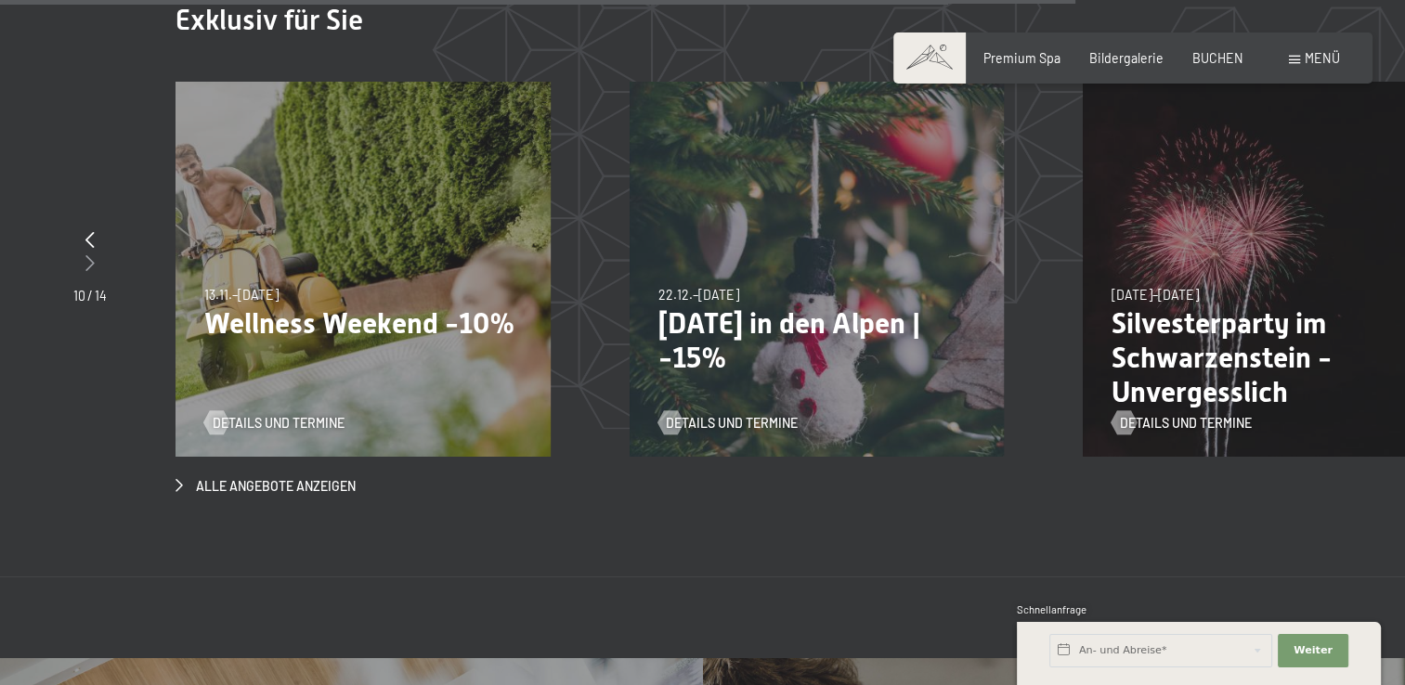
click at [86, 254] on icon at bounding box center [89, 262] width 9 height 17
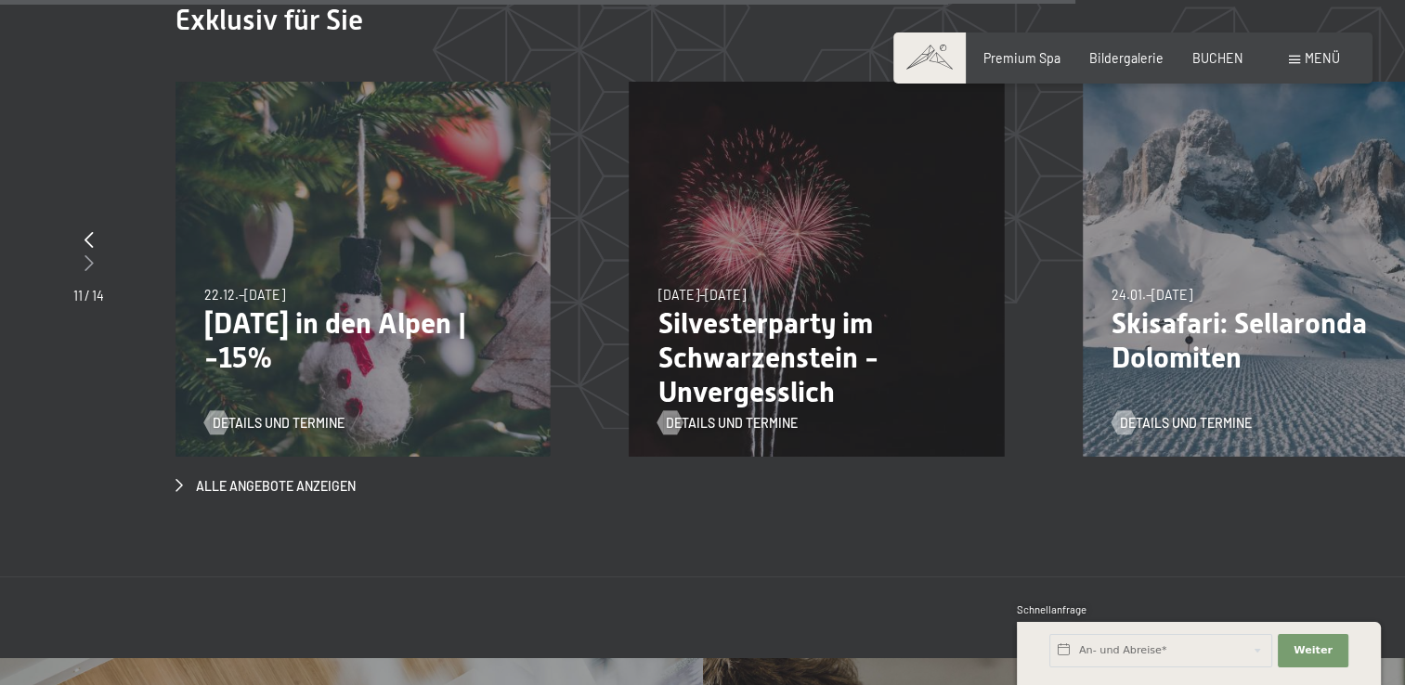
click at [86, 254] on icon at bounding box center [89, 262] width 9 height 17
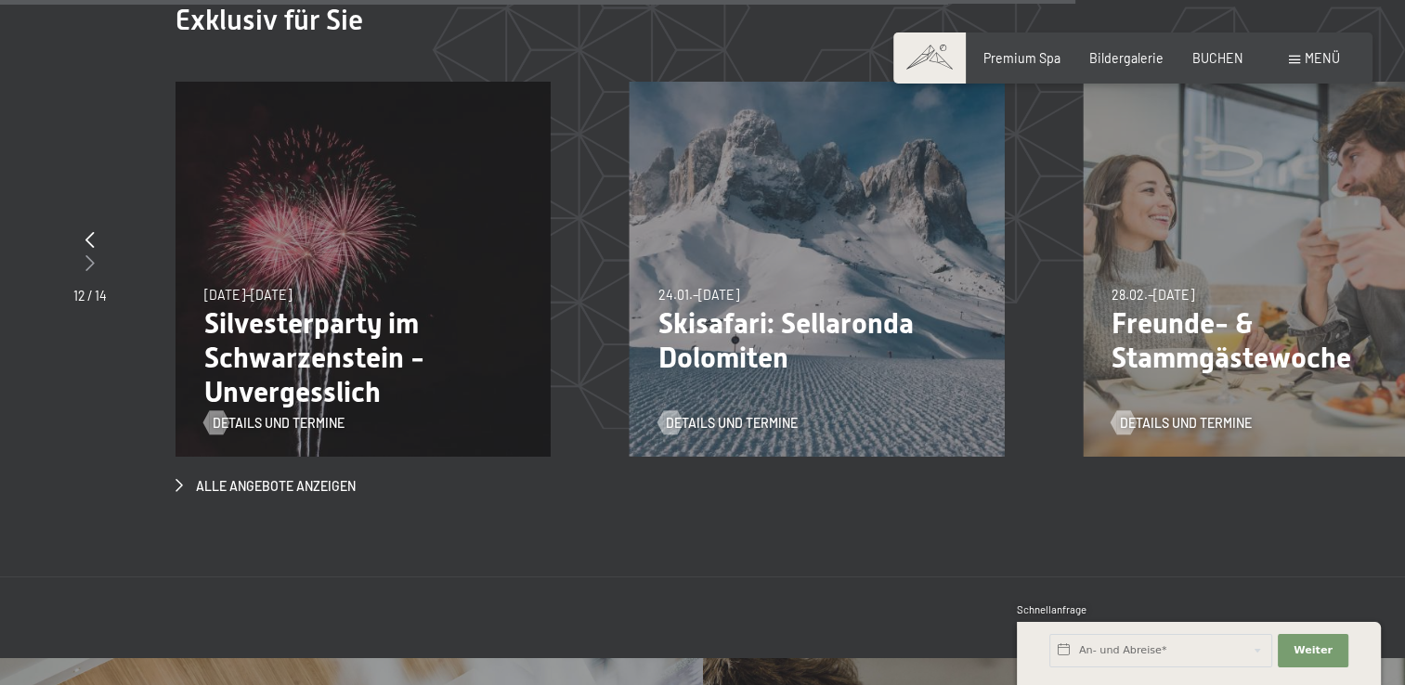
click at [86, 254] on icon at bounding box center [89, 262] width 9 height 17
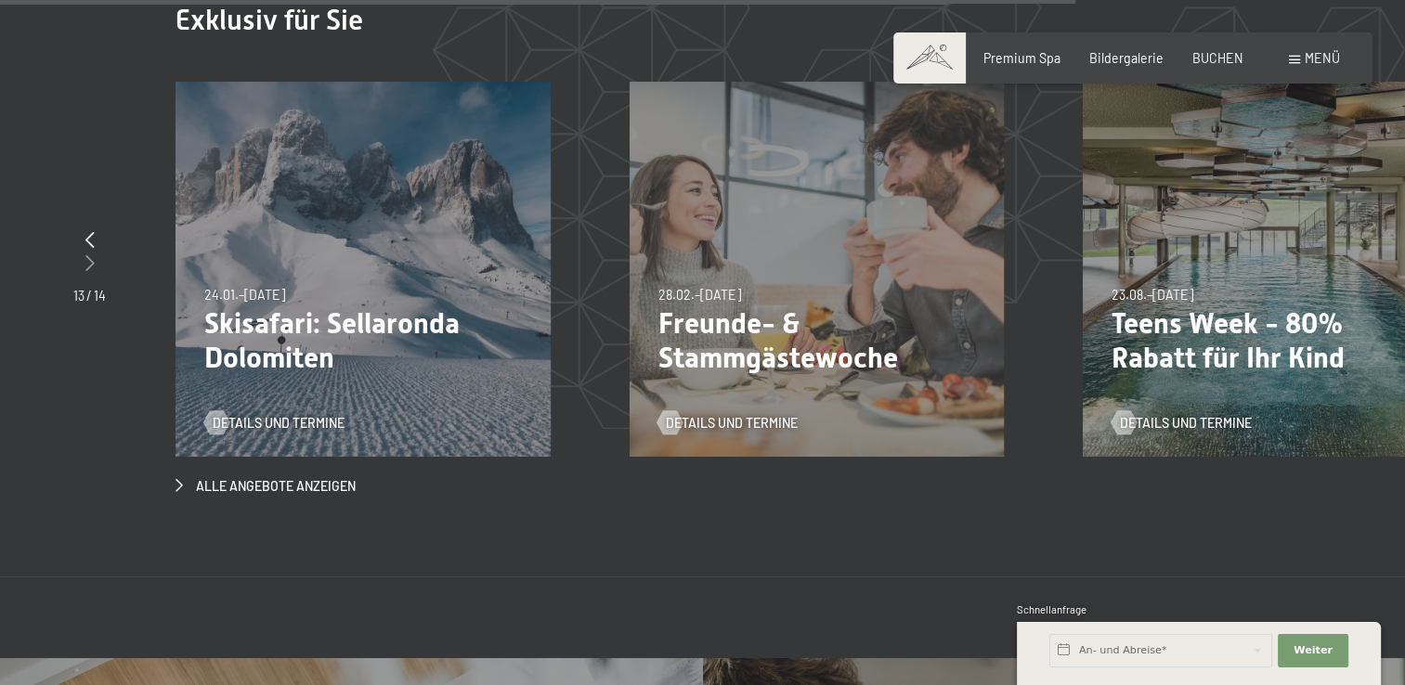
click at [86, 254] on icon at bounding box center [89, 262] width 9 height 17
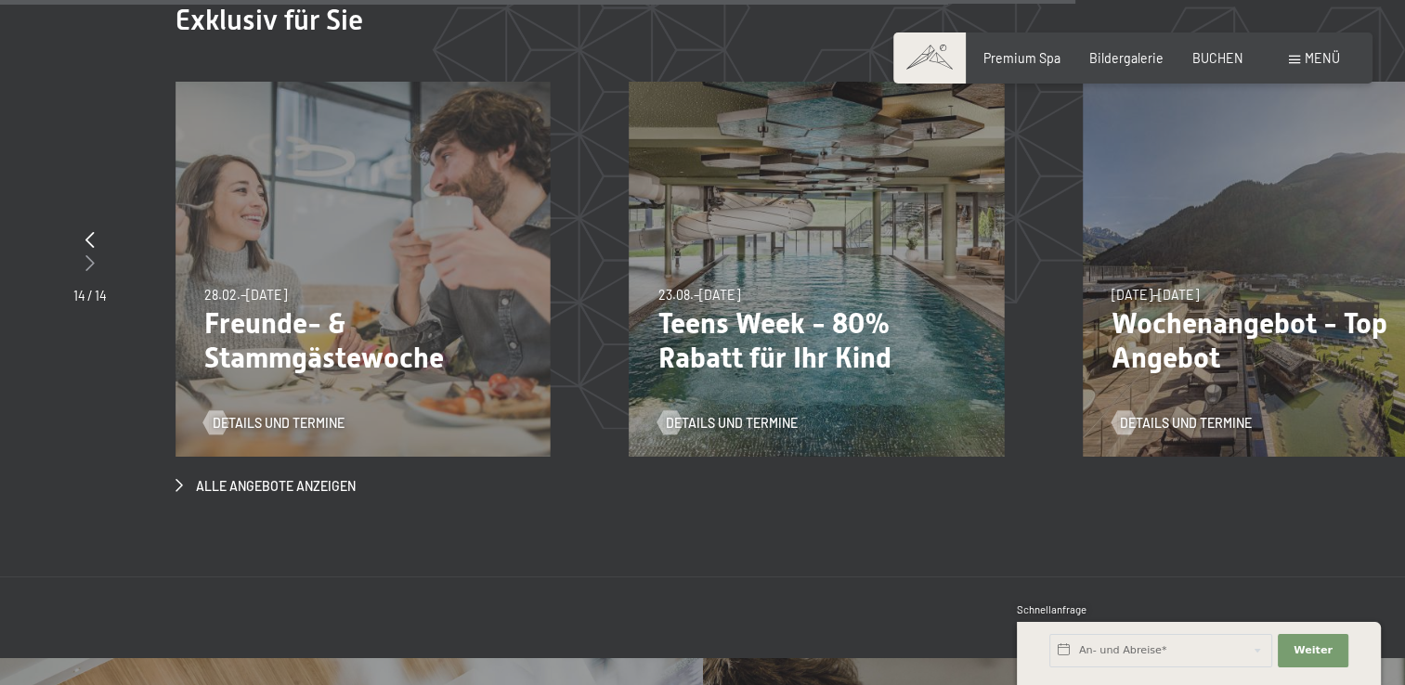
click at [86, 254] on icon at bounding box center [89, 262] width 9 height 17
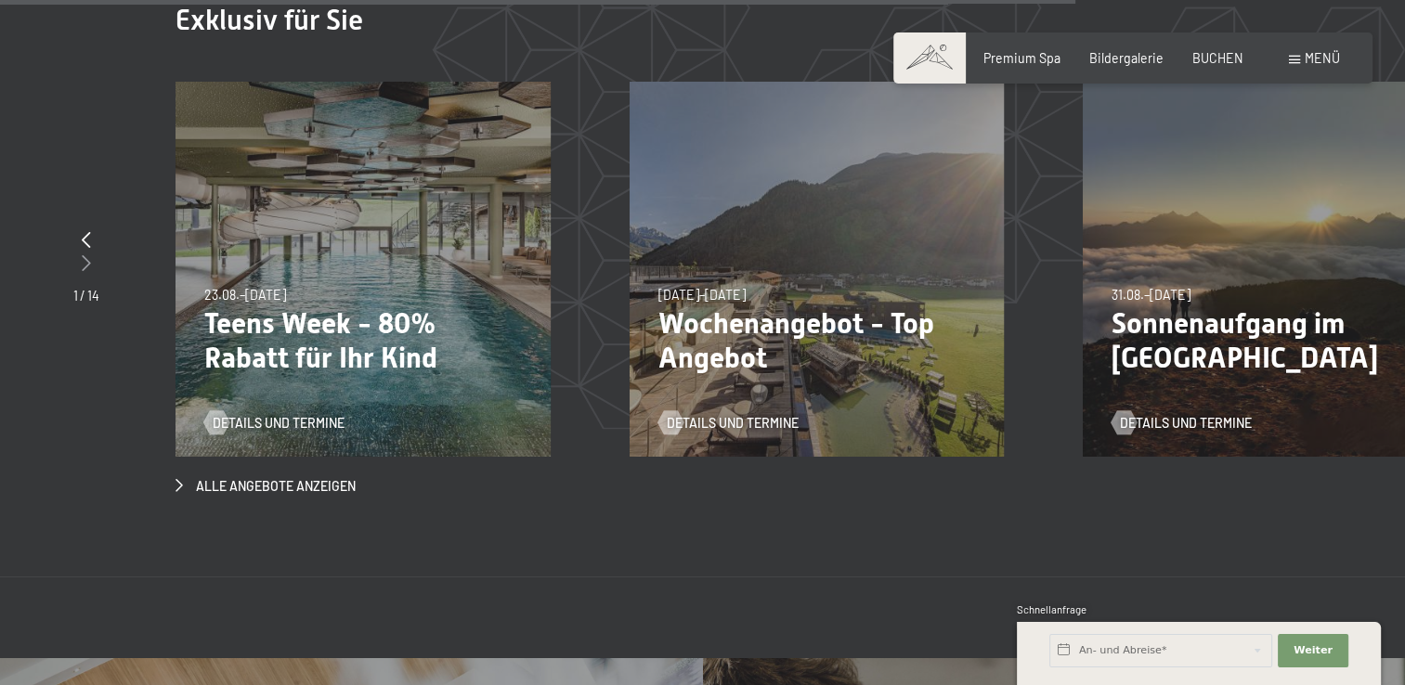
click at [86, 254] on icon at bounding box center [86, 262] width 9 height 17
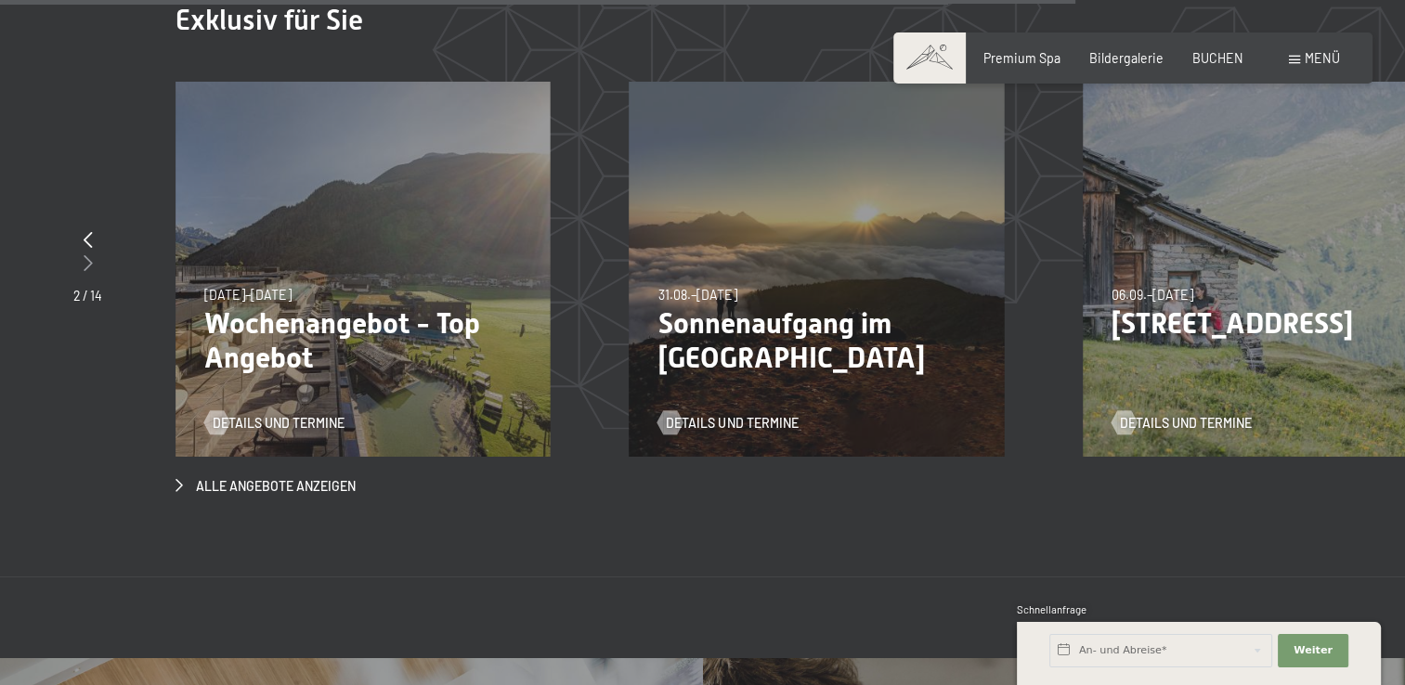
click at [86, 254] on icon at bounding box center [88, 262] width 9 height 17
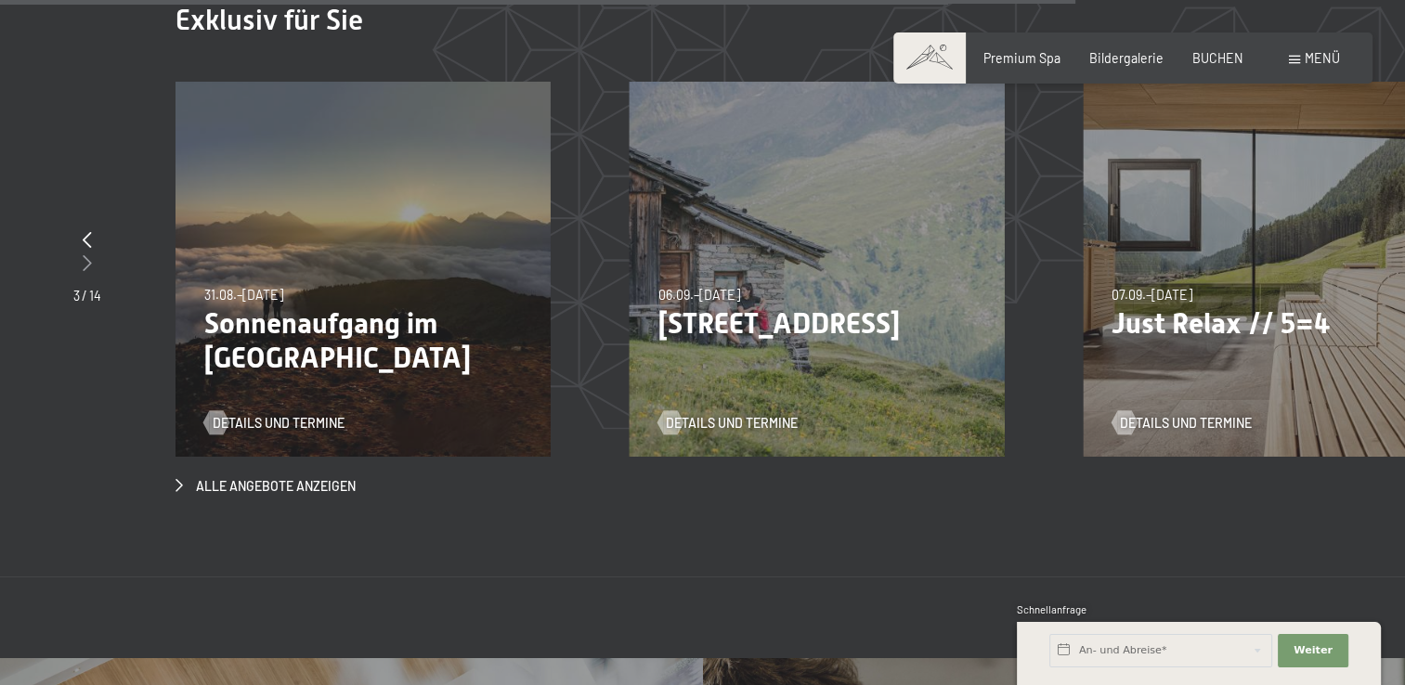
click at [86, 254] on icon at bounding box center [87, 262] width 9 height 17
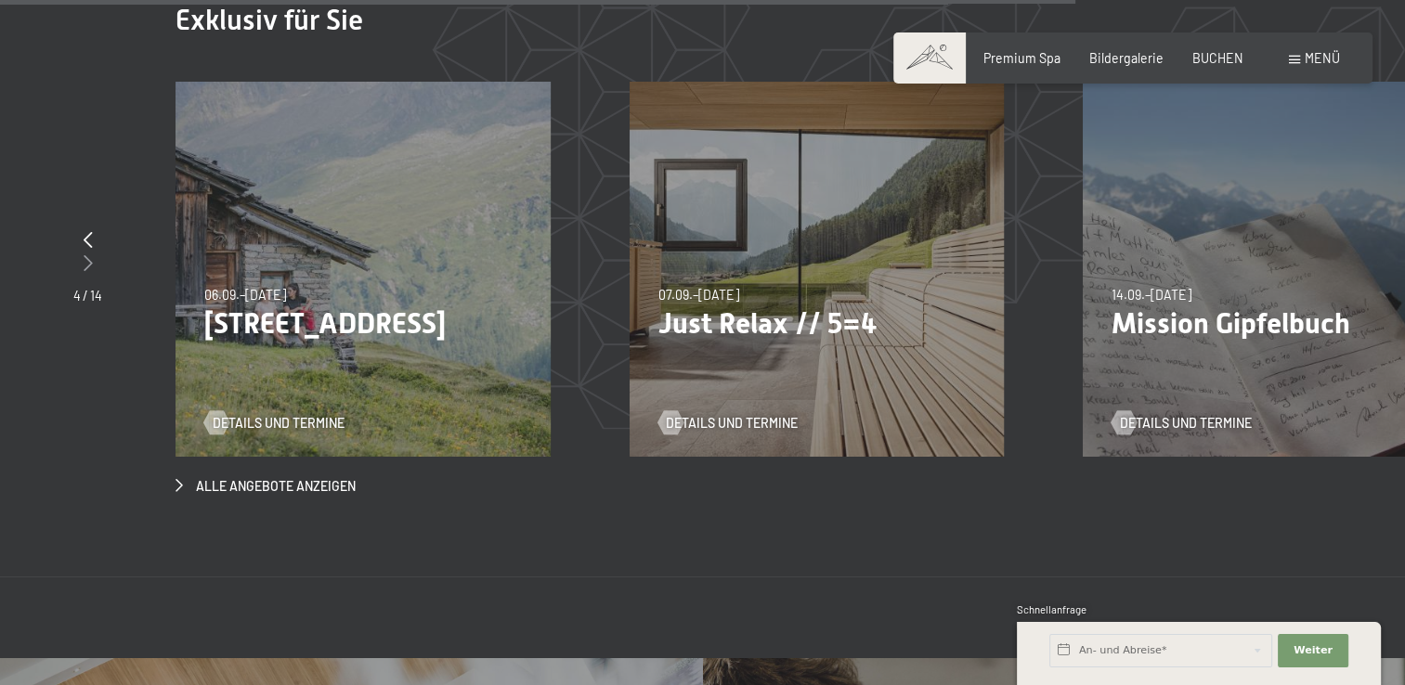
click at [86, 254] on icon at bounding box center [88, 262] width 9 height 17
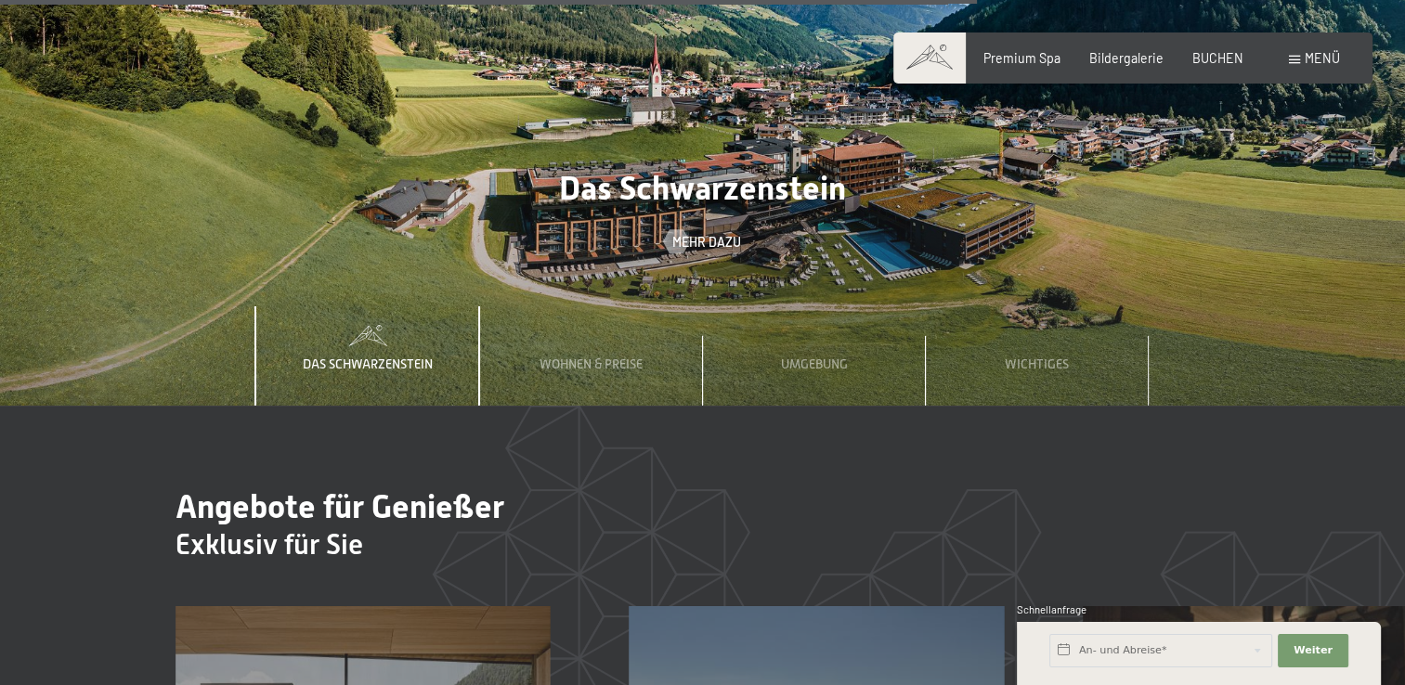
scroll to position [5509, 0]
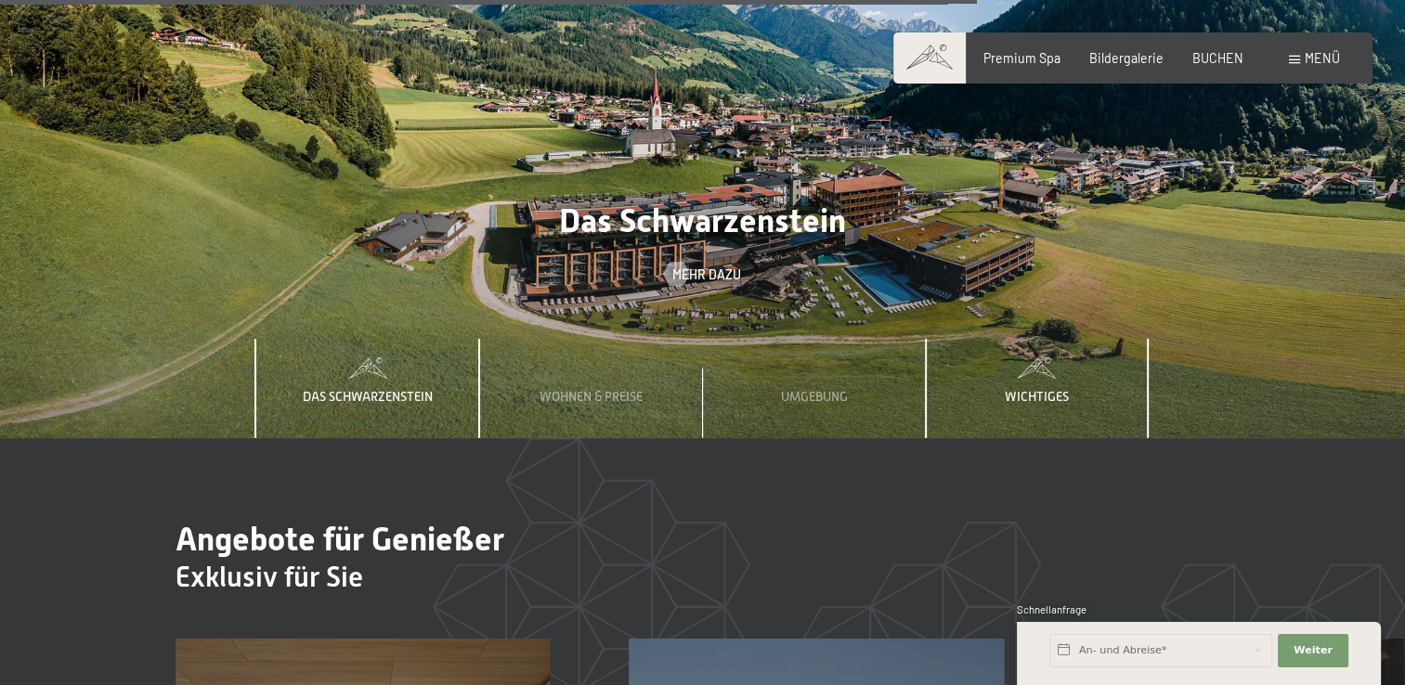
click at [1048, 389] on span "Wichtiges" at bounding box center [1037, 396] width 64 height 15
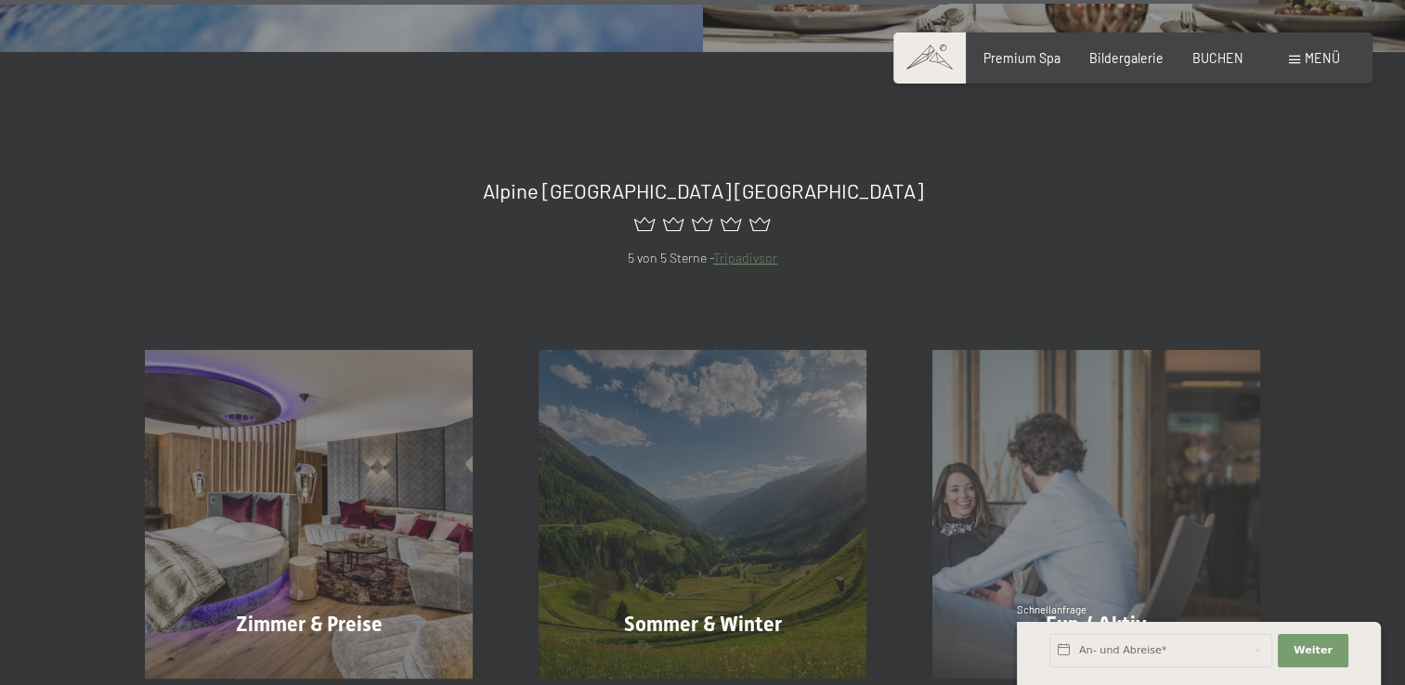
scroll to position [7273, 0]
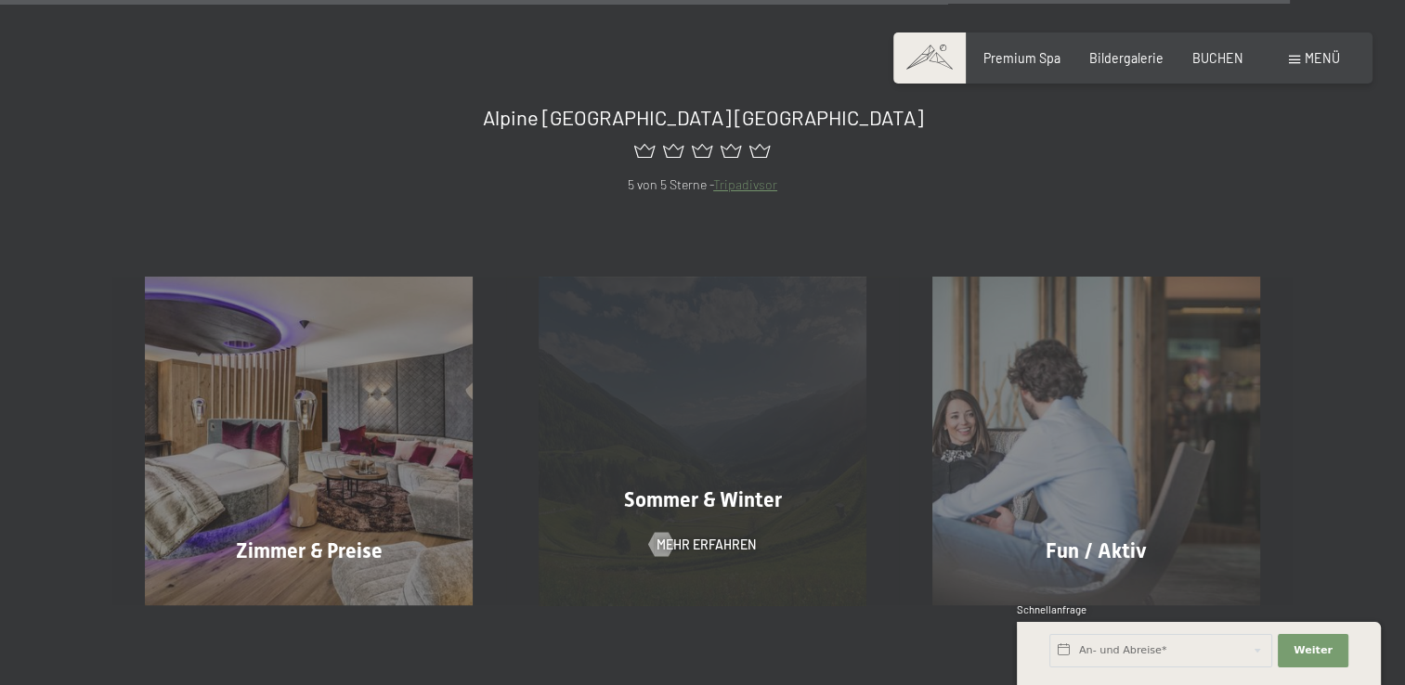
click at [754, 489] on span "Sommer & Winter" at bounding box center [703, 500] width 158 height 23
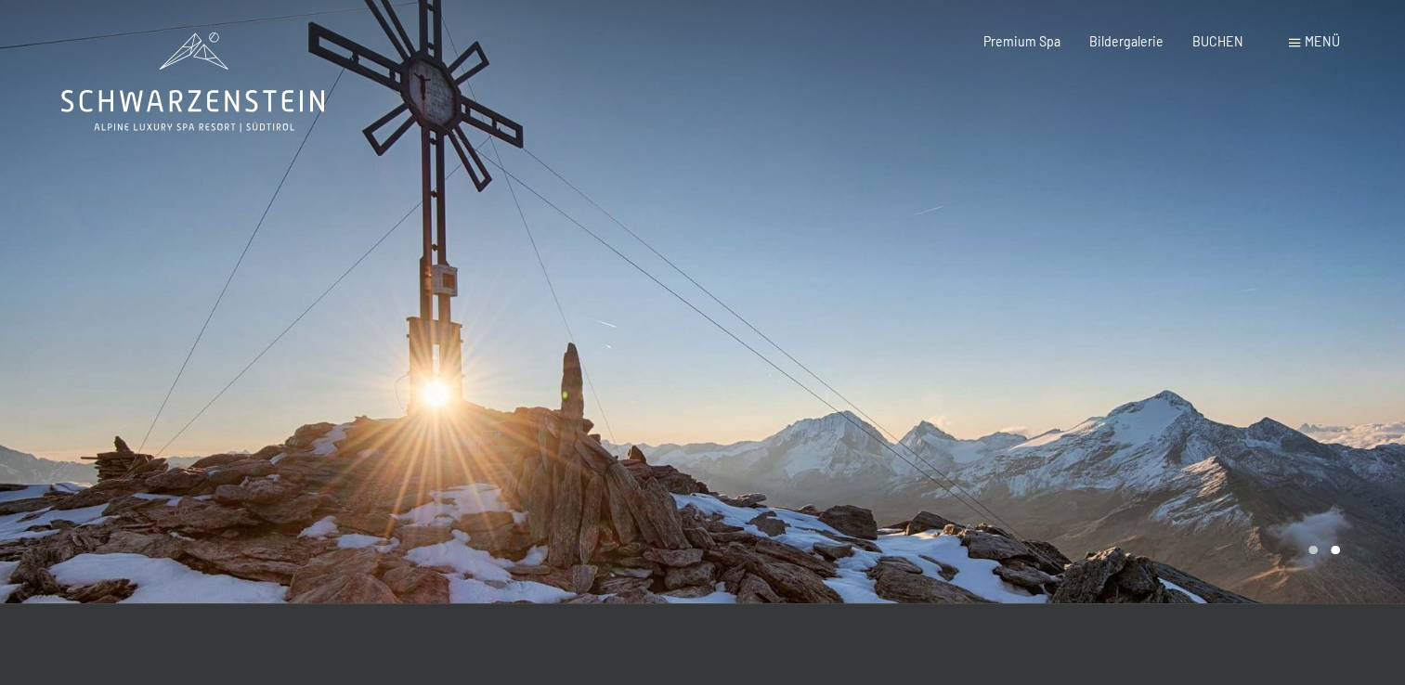
click at [672, 440] on div at bounding box center [351, 302] width 703 height 604
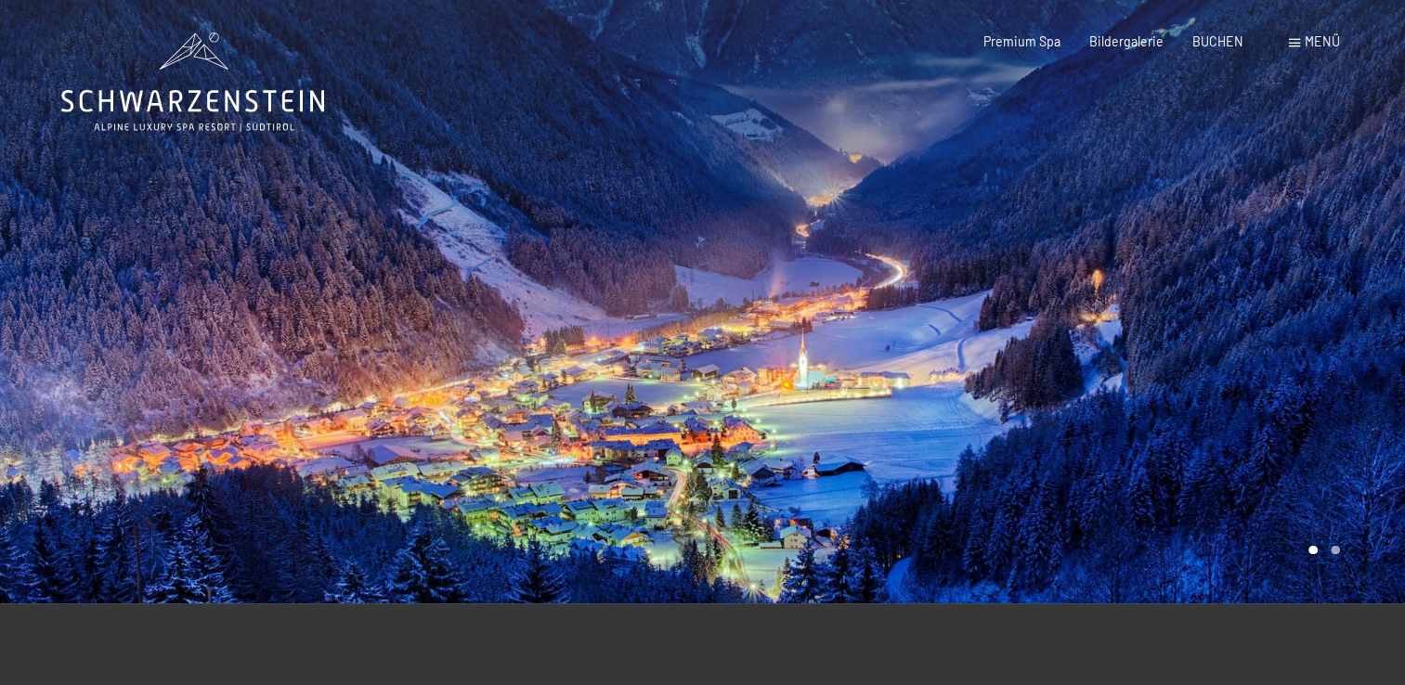
click at [672, 440] on div at bounding box center [351, 302] width 703 height 604
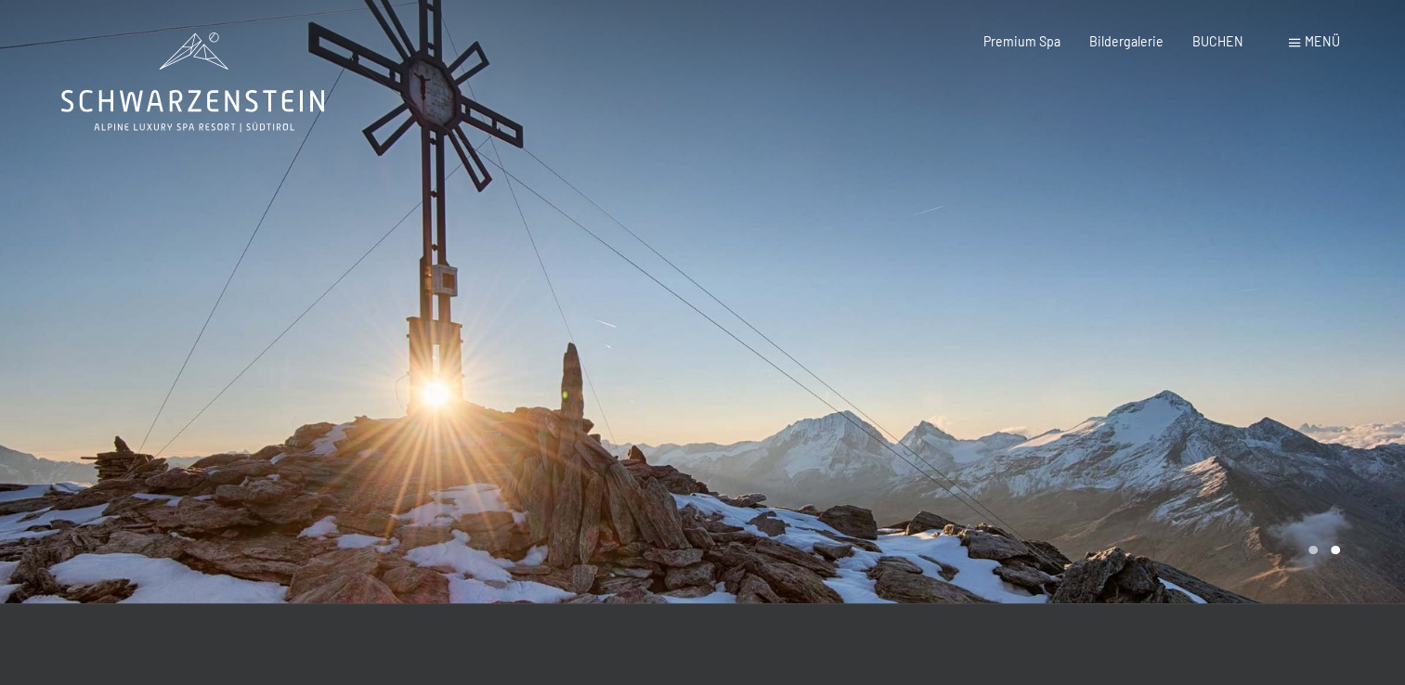
click at [672, 440] on div at bounding box center [351, 302] width 703 height 604
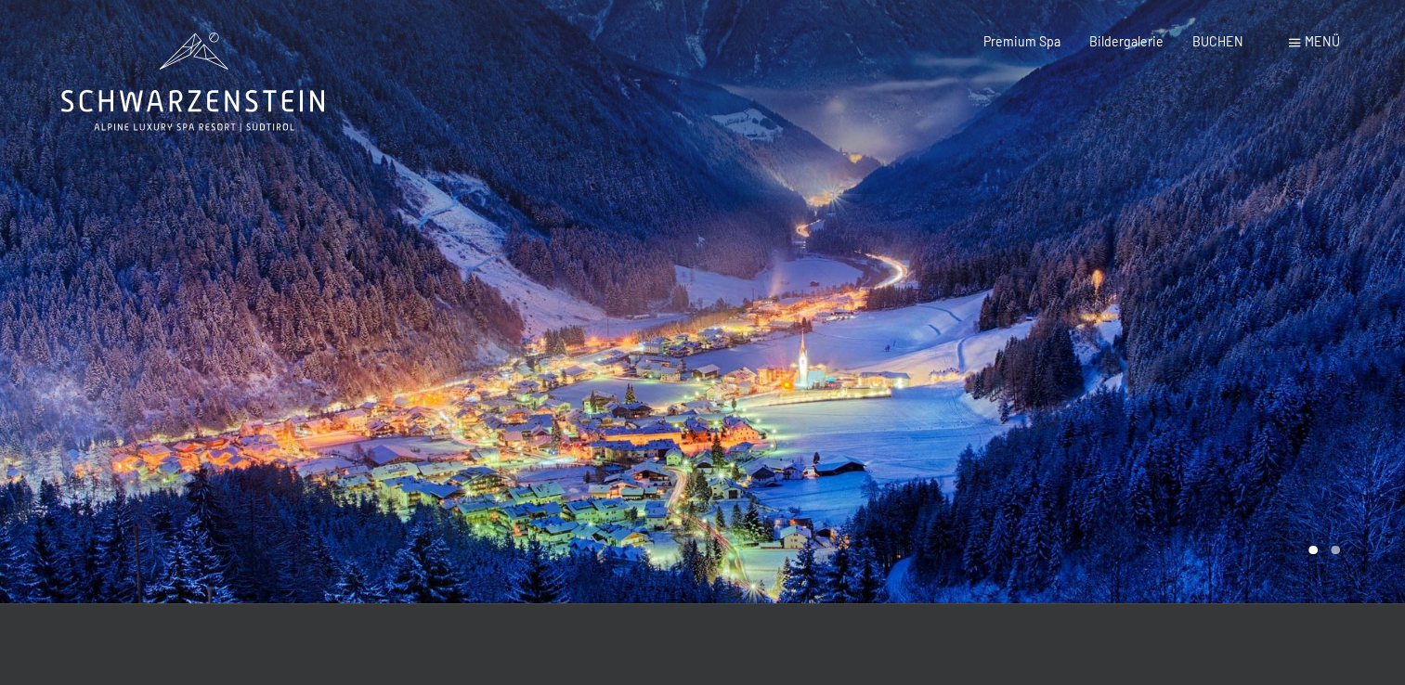
click at [672, 440] on div at bounding box center [351, 302] width 703 height 604
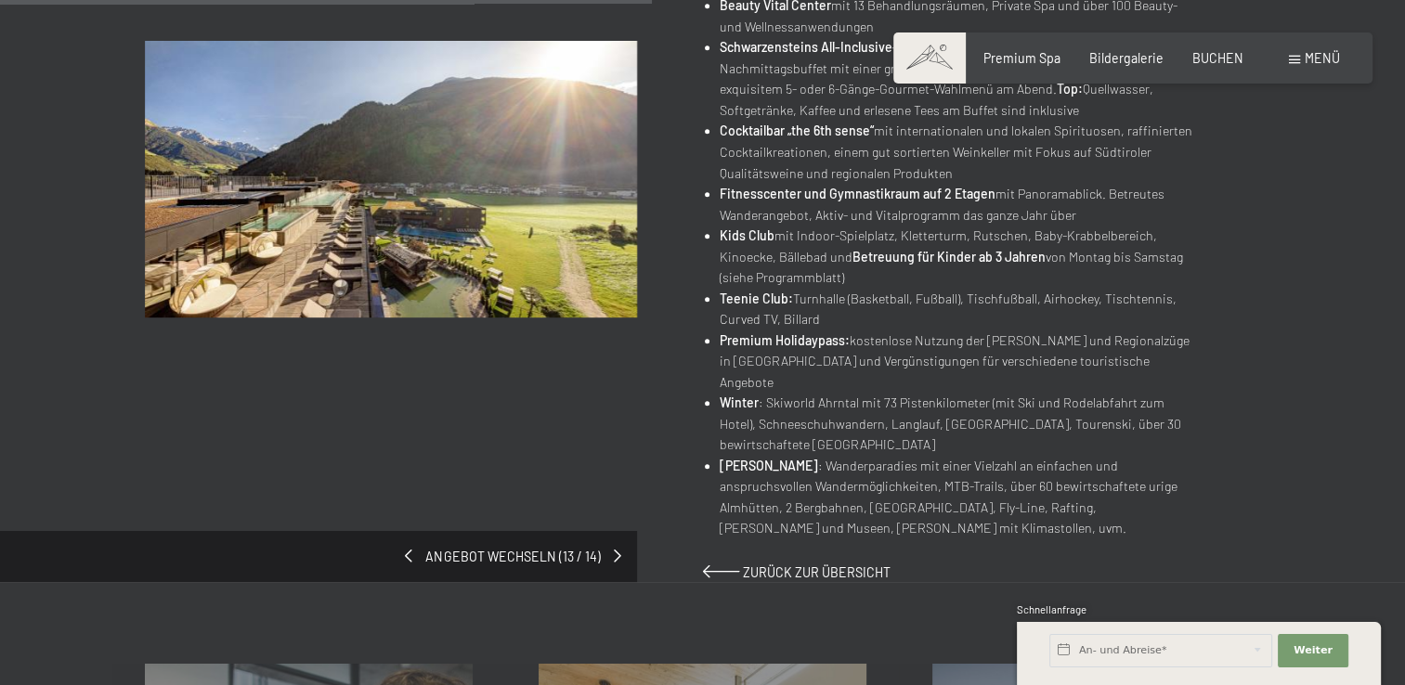
scroll to position [929, 0]
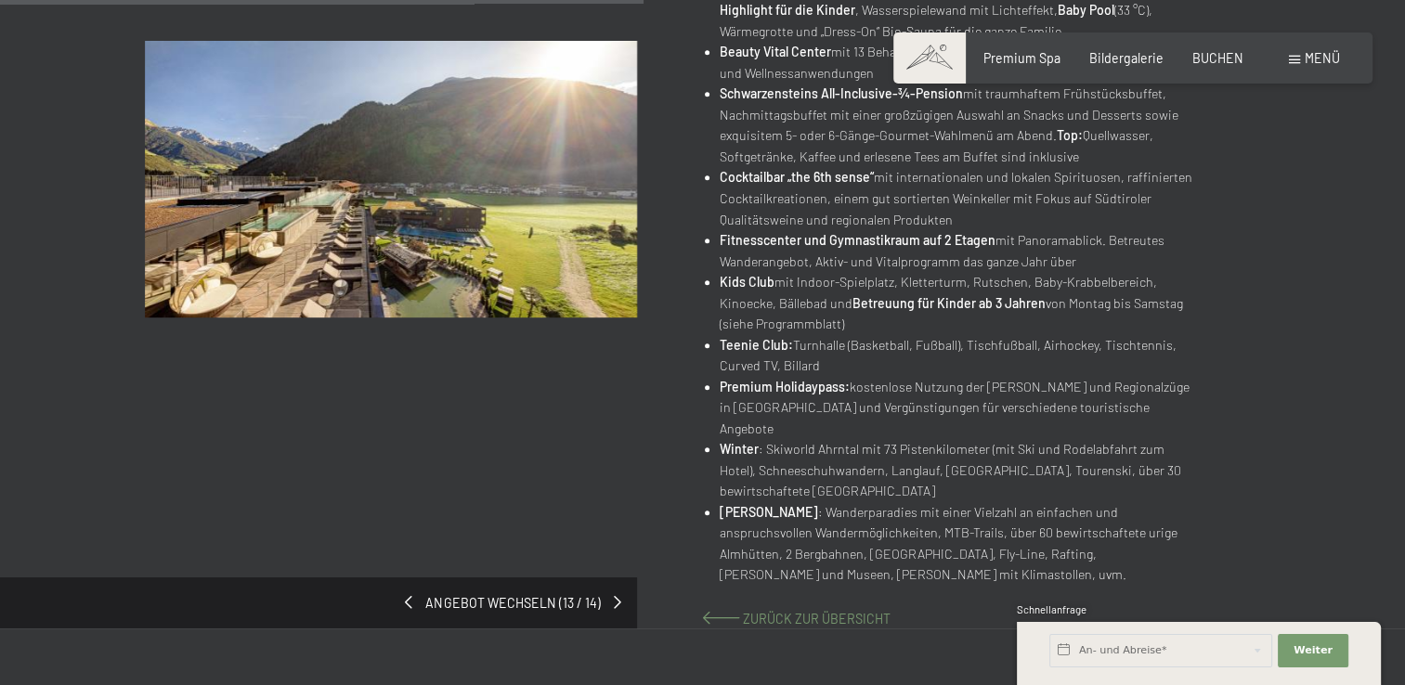
click at [814, 611] on span "Zurück zur Übersicht" at bounding box center [817, 619] width 148 height 16
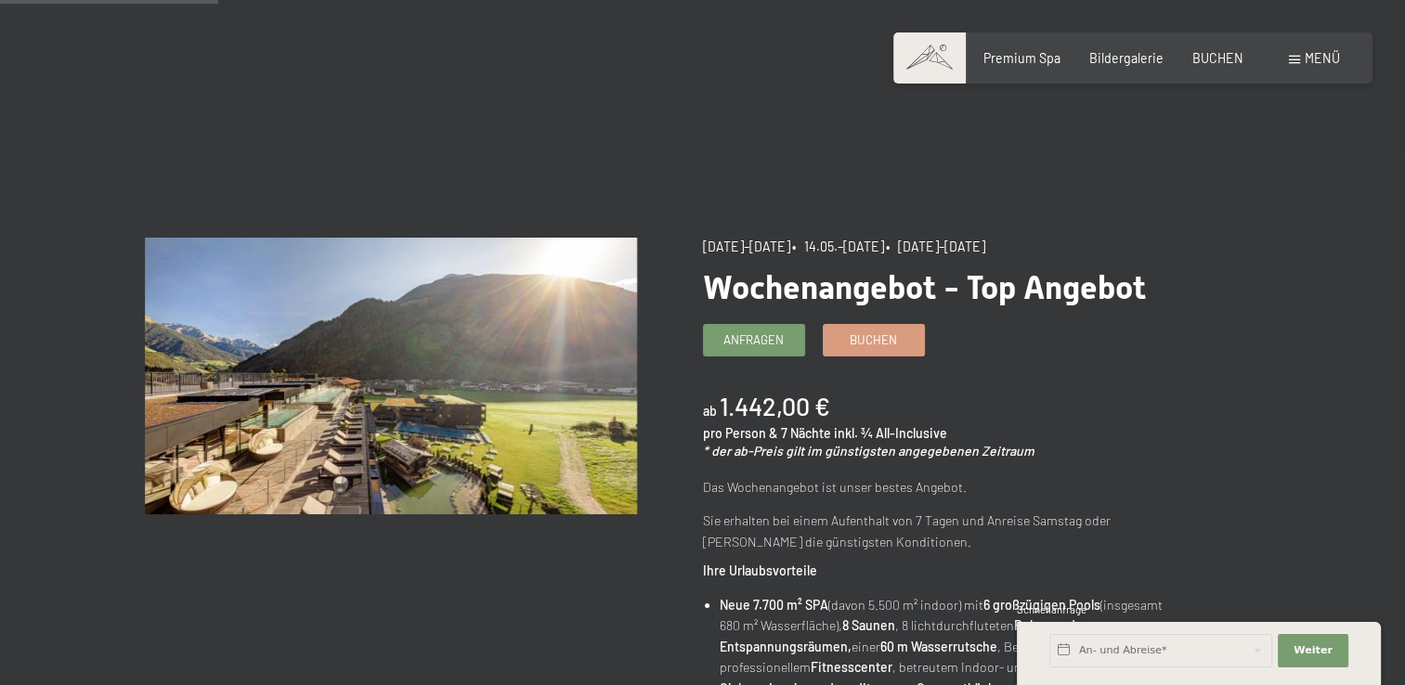
scroll to position [0, 0]
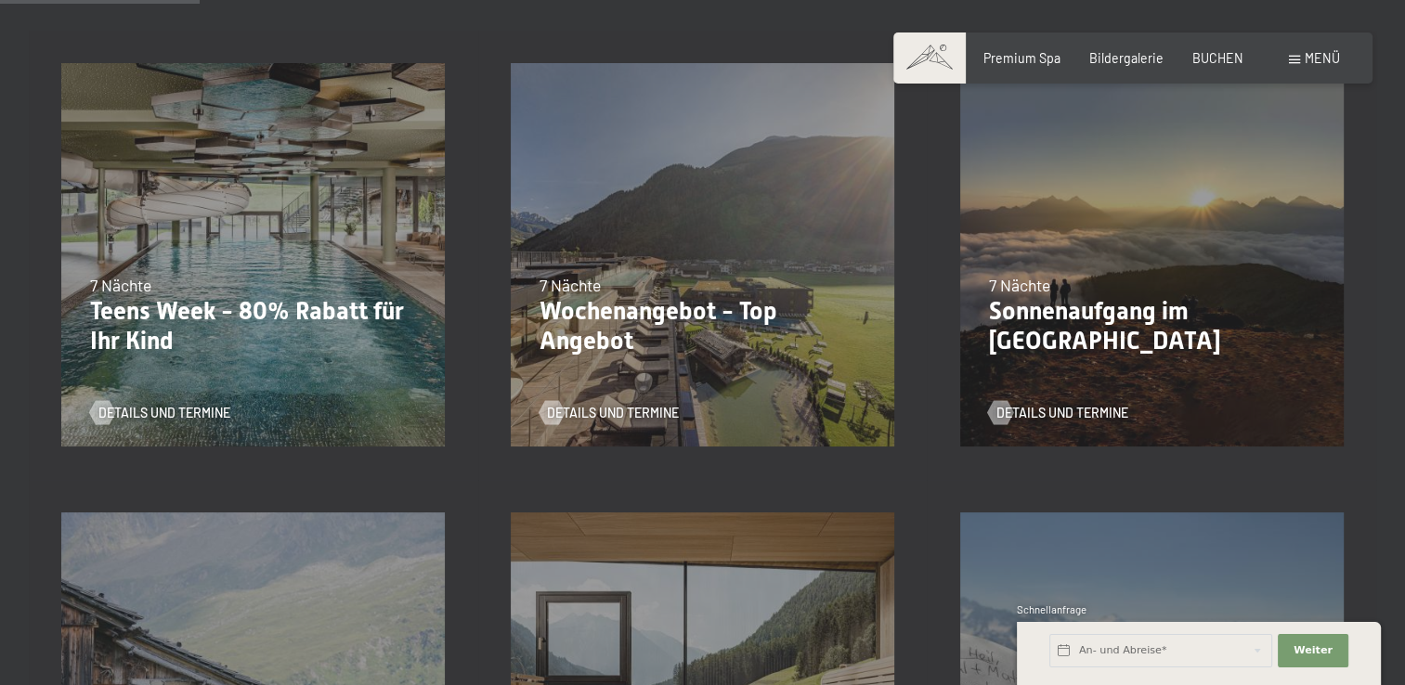
scroll to position [372, 0]
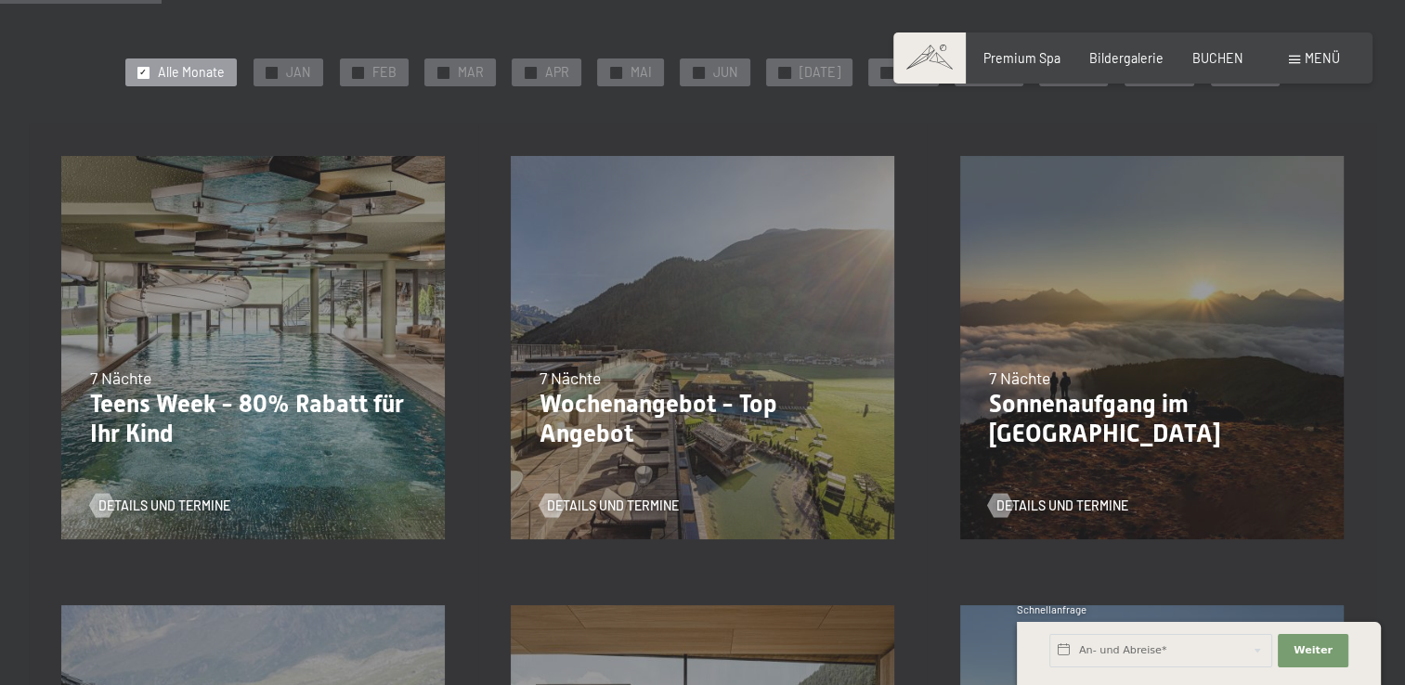
click at [217, 306] on div "23.08.–14.09.2025 27.09.–21.12.2025 10.01.–18.01.2026 31.01.–15.02.2026 07.03.–…" at bounding box center [254, 349] width 450 height 450
click at [376, 77] on div "✓ FEB" at bounding box center [374, 73] width 69 height 28
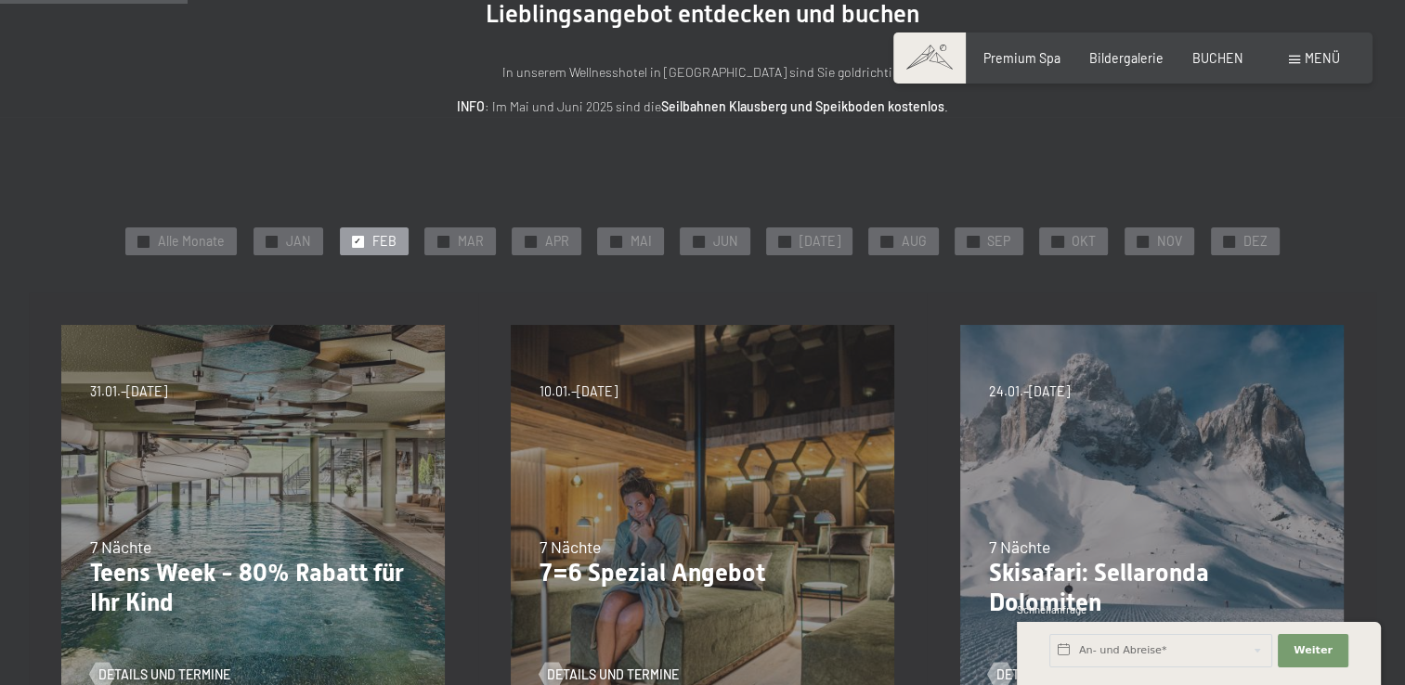
scroll to position [279, 0]
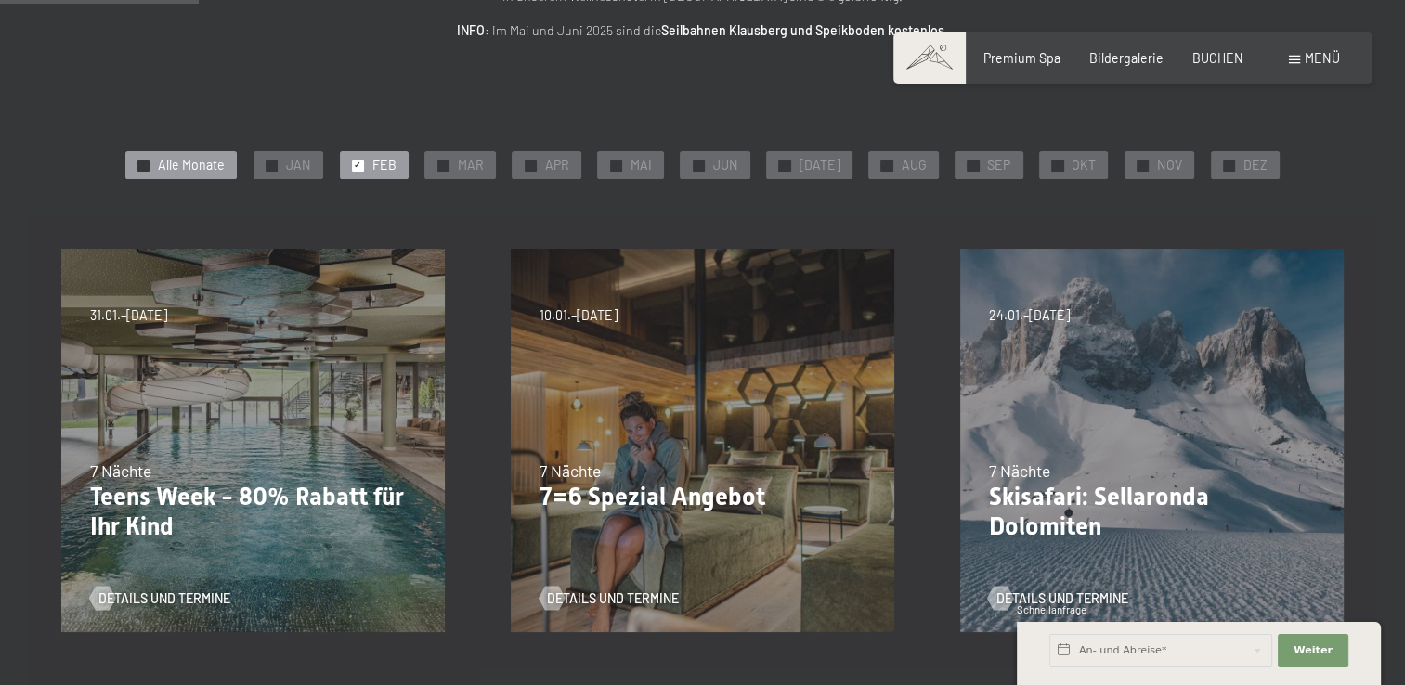
click at [219, 173] on span "Alle Monate" at bounding box center [191, 165] width 67 height 19
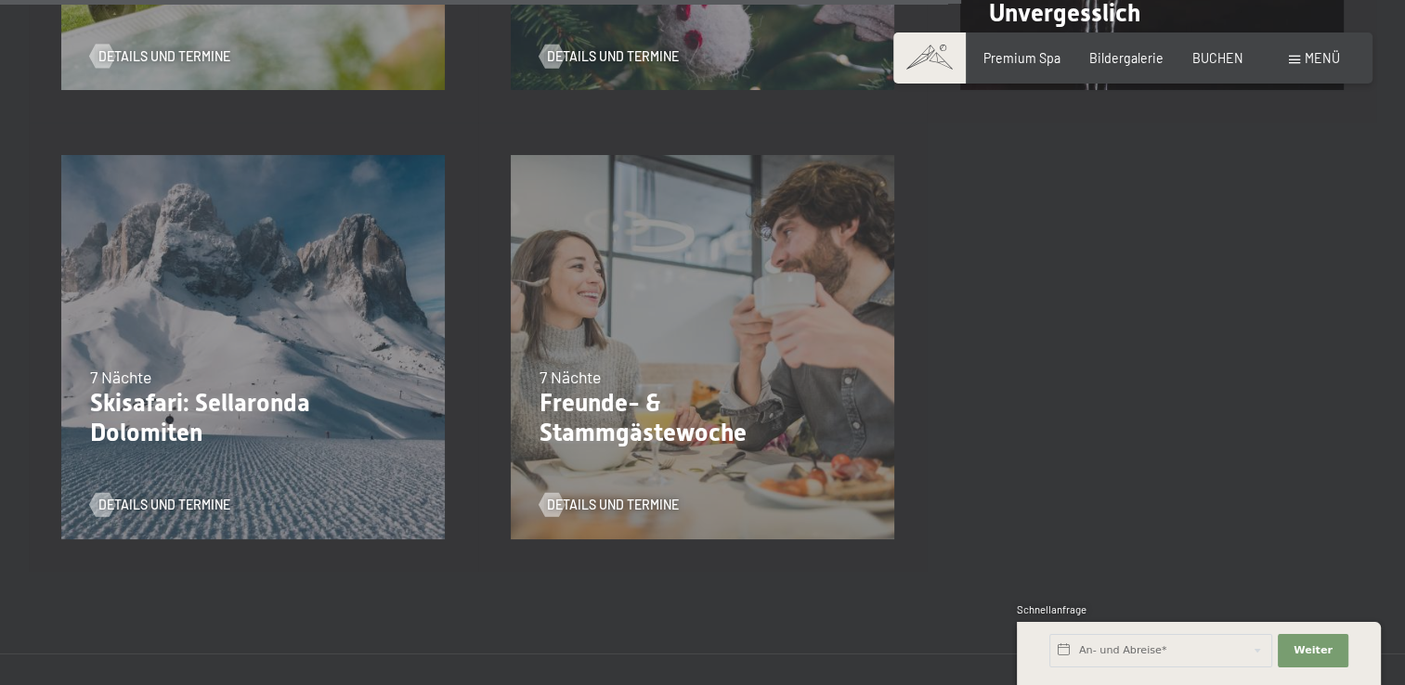
scroll to position [1858, 0]
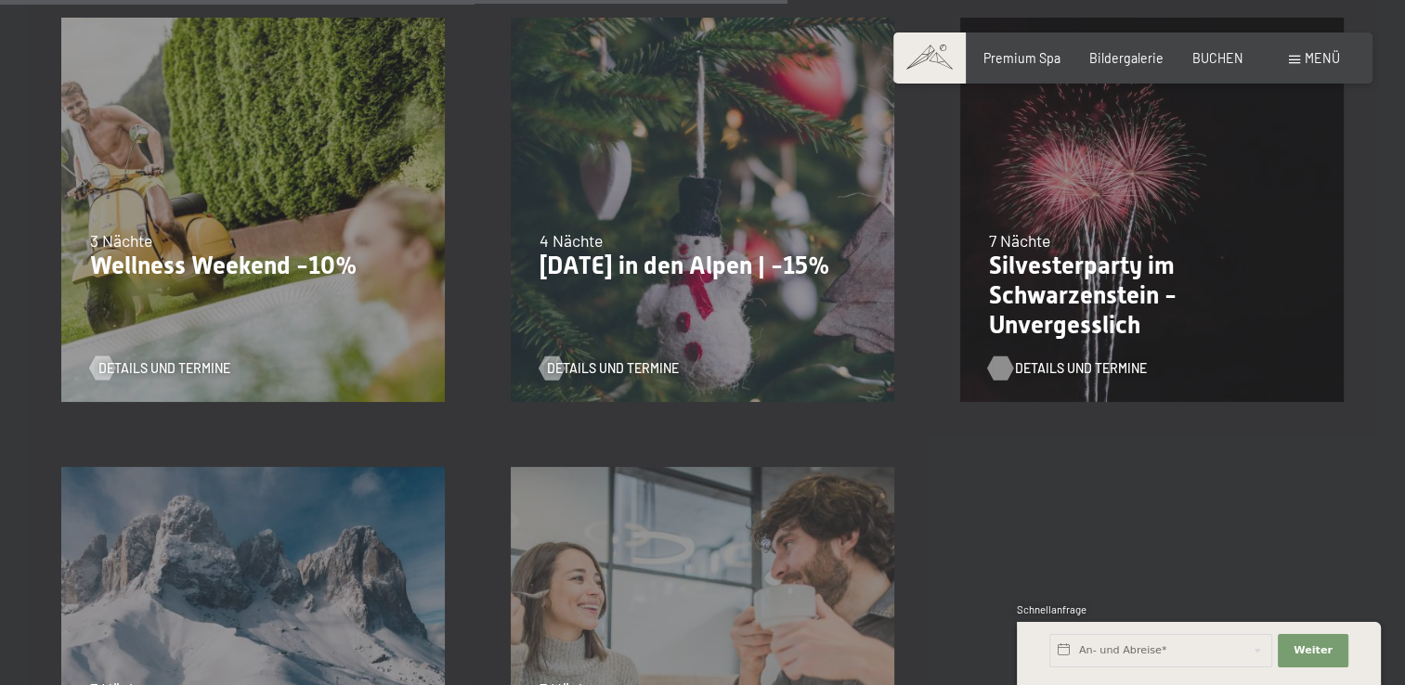
click at [1049, 370] on span "Details und Termine" at bounding box center [1081, 368] width 132 height 19
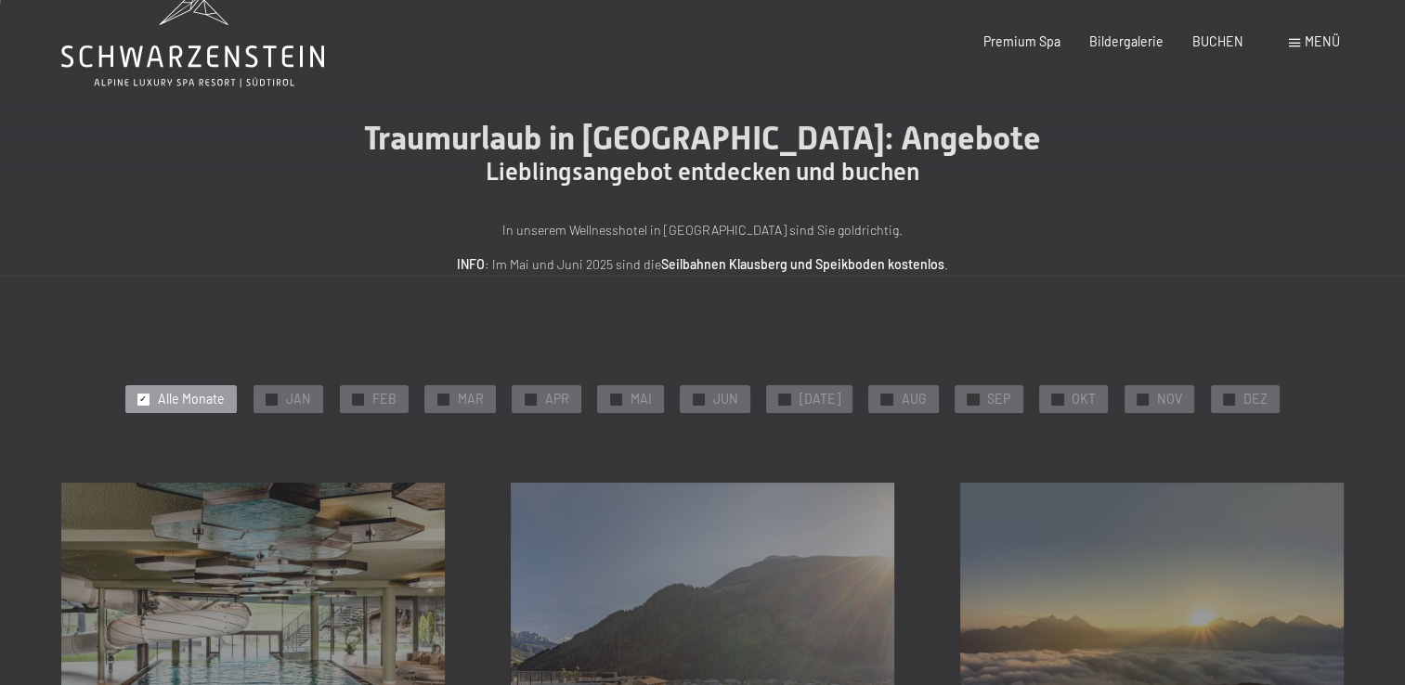
scroll to position [0, 0]
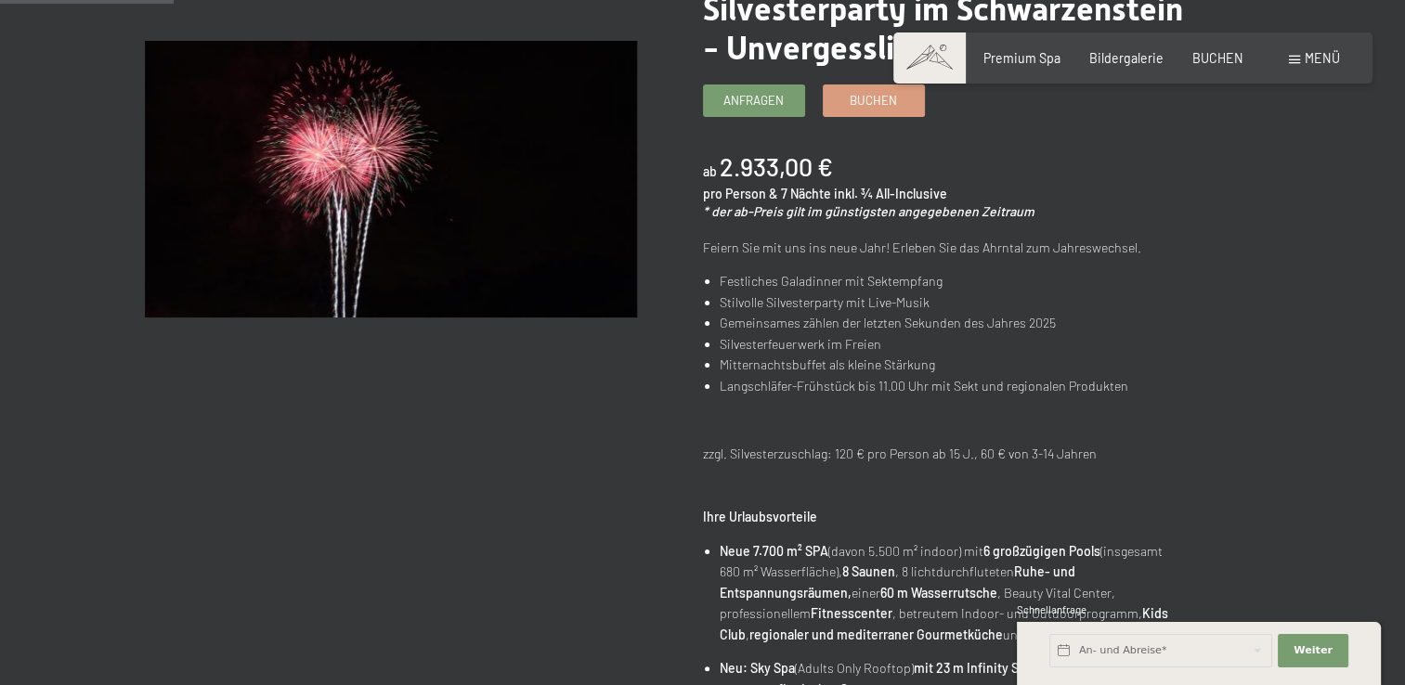
scroll to position [279, 0]
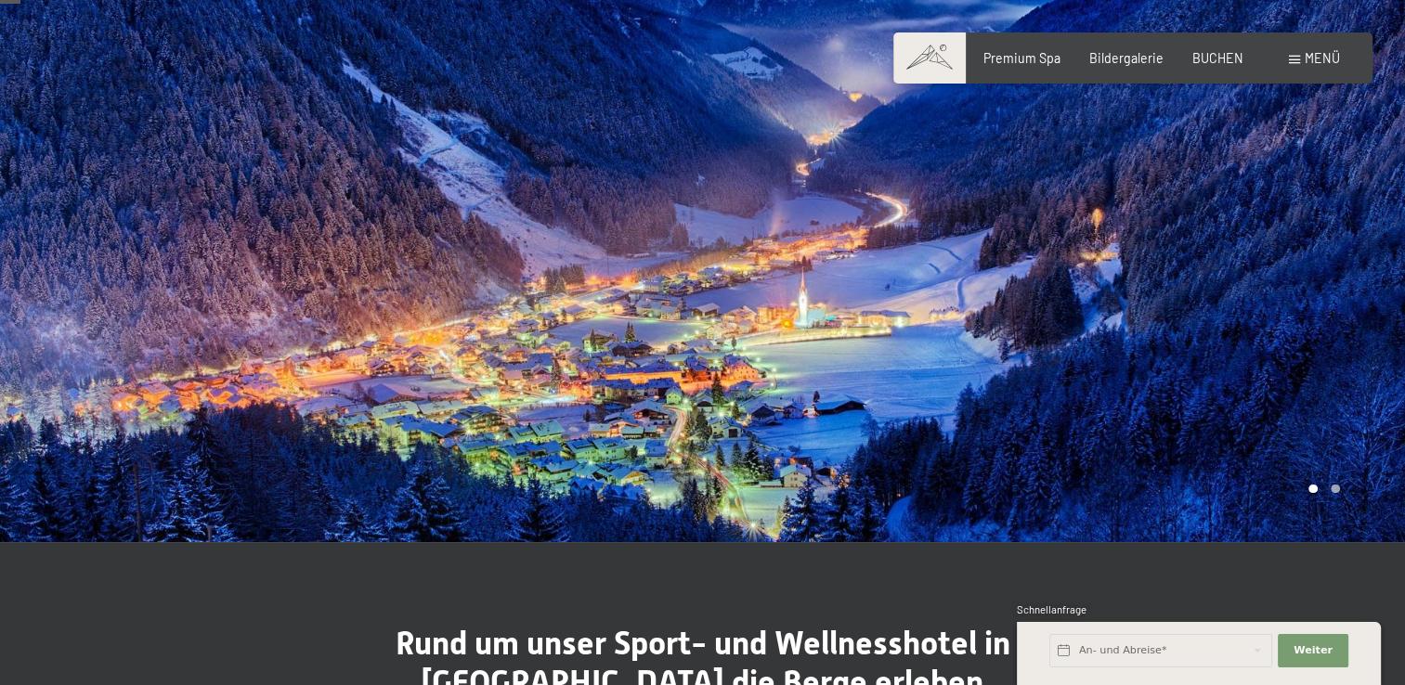
scroll to position [93, 0]
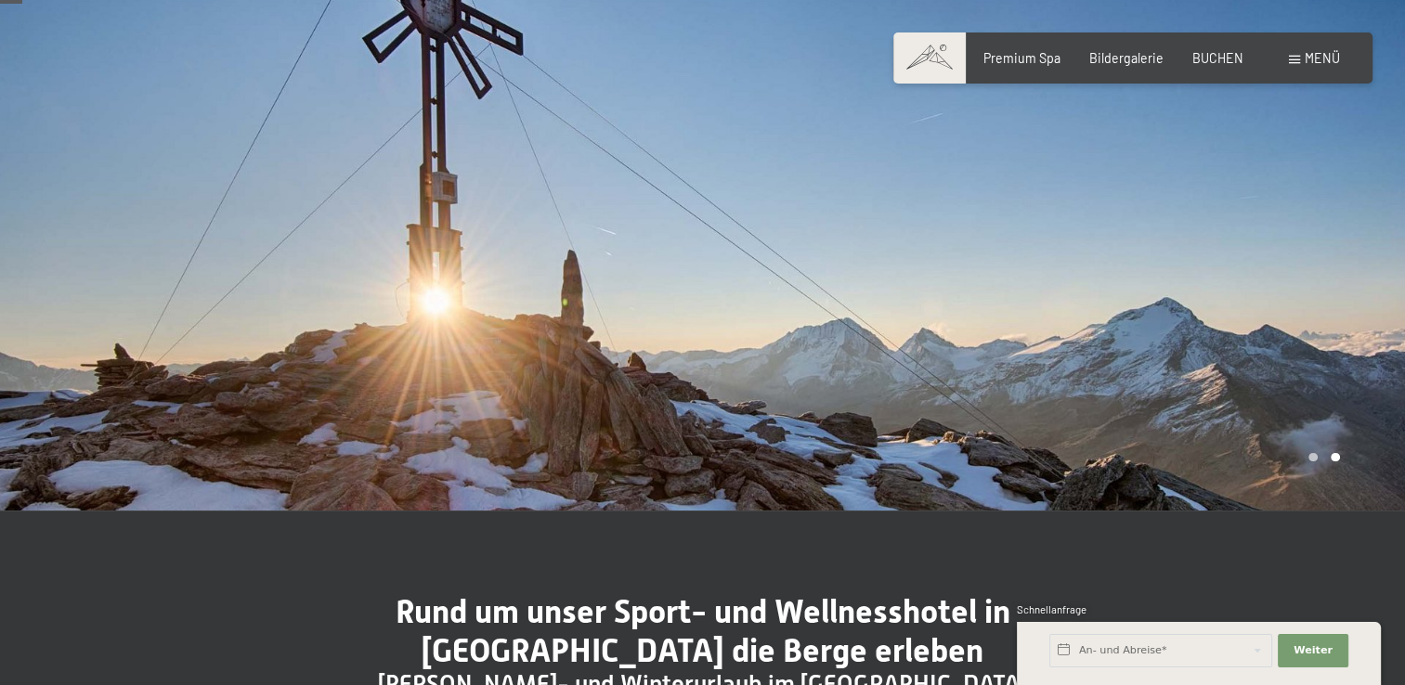
click at [1139, 335] on div at bounding box center [1054, 209] width 703 height 604
